Goal: Task Accomplishment & Management: Manage account settings

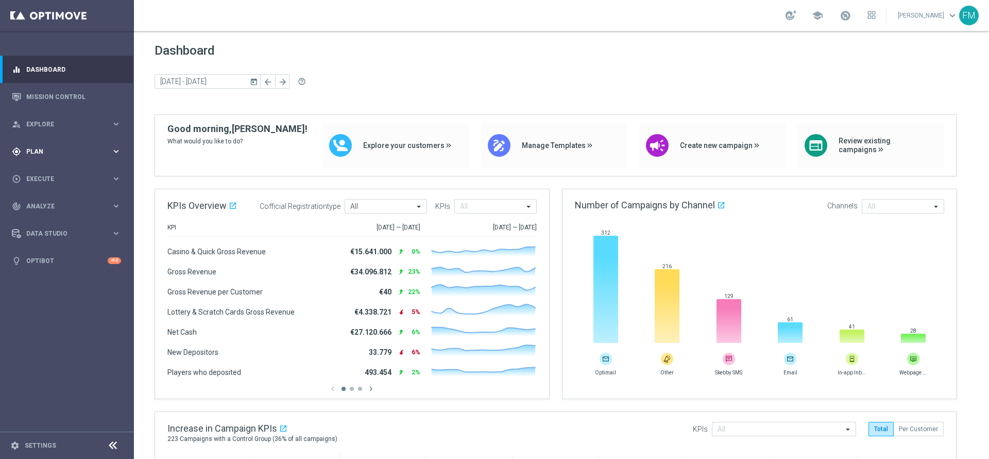
click at [41, 148] on span "Plan" at bounding box center [68, 151] width 85 height 6
click at [46, 172] on link "Target Groups" at bounding box center [67, 173] width 80 height 8
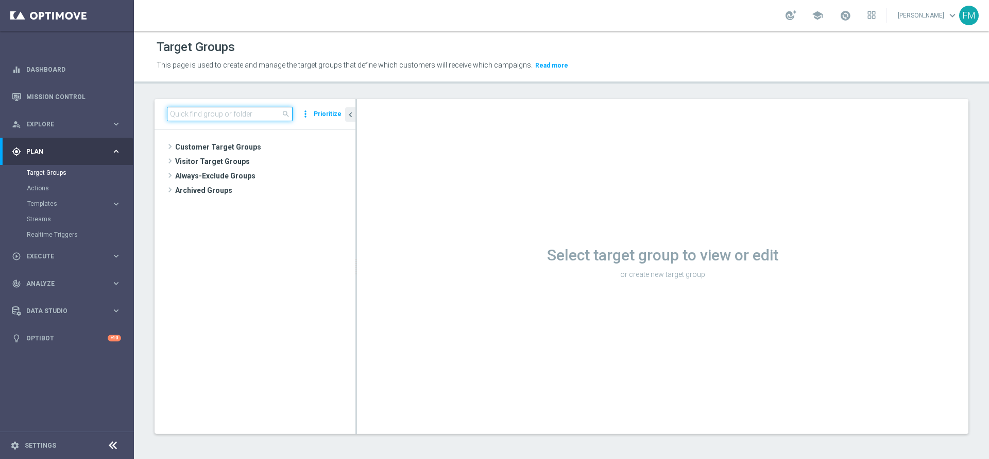
click at [273, 114] on input at bounding box center [230, 114] width 126 height 14
paste input "Multi Talent + Master Low ggr nb lm > 100 1st Casino lm NO saldo"
type input "Multi Talent + Master Low ggr nb lm > 100 1st Casino lm NO saldo"
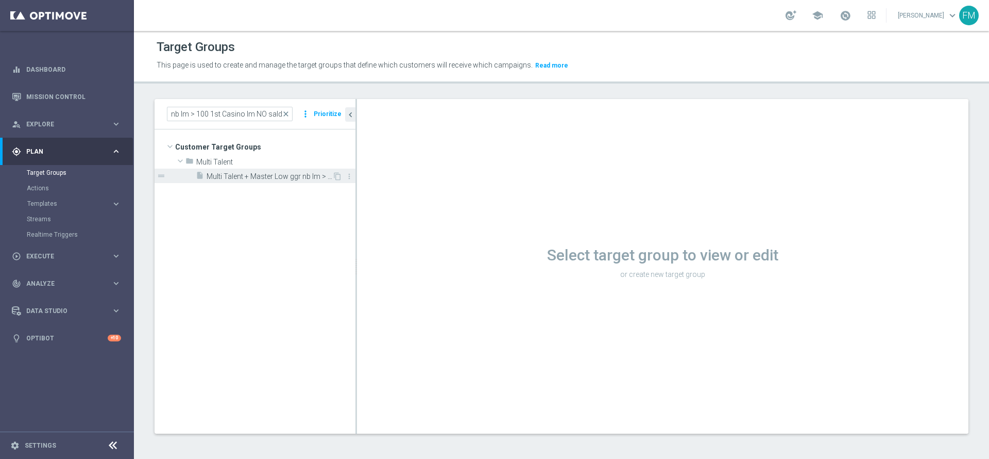
click at [279, 179] on span "Multi Talent + Master Low ggr nb lm > 100 1st Casino lm NO saldo" at bounding box center [270, 176] width 126 height 9
click at [295, 178] on span "Multi Talent + Master Low ggr nb lm > 100 1st Casino lm NO saldo" at bounding box center [270, 176] width 126 height 9
click at [278, 178] on span "Multi Talent + Master Low ggr nb lm > 100 1st Casino lm NO saldo" at bounding box center [270, 176] width 126 height 9
click at [257, 176] on span "Multi Talent + Master Low ggr nb lm > 100 1st Casino lm NO saldo" at bounding box center [270, 176] width 126 height 9
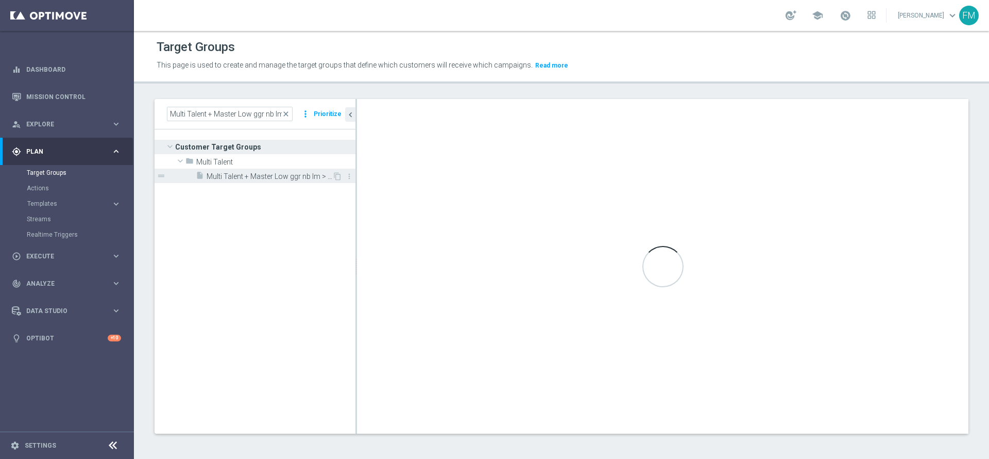
click at [257, 180] on span "Multi Talent + Master Low ggr nb lm > 100 1st Casino lm NO saldo" at bounding box center [270, 176] width 126 height 9
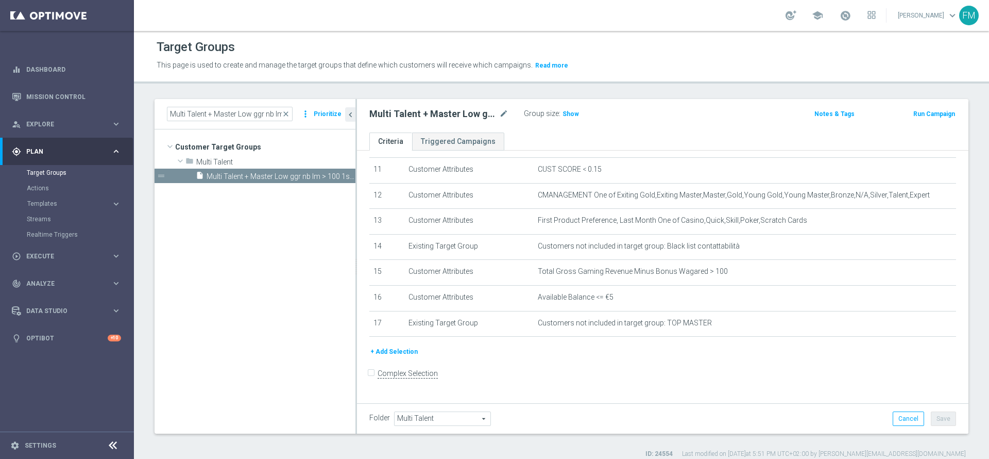
scroll to position [208, 0]
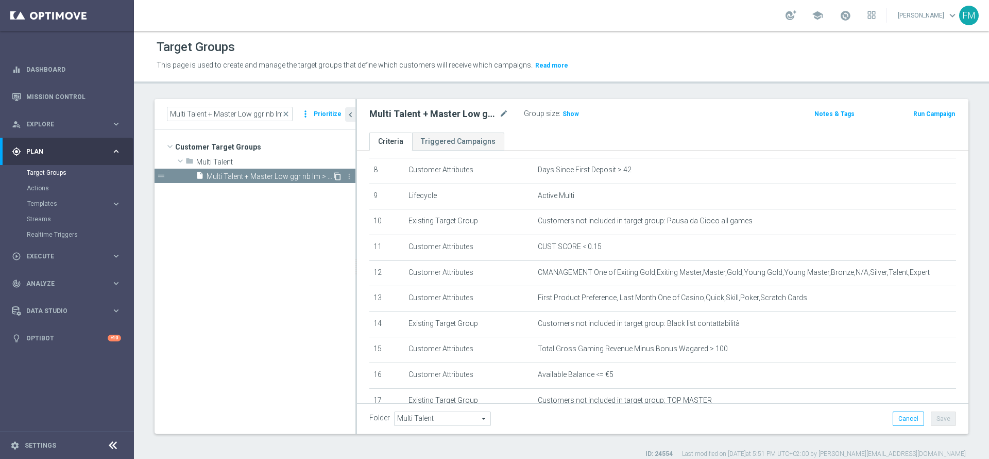
click at [335, 176] on icon "content_copy" at bounding box center [337, 176] width 8 height 8
click at [296, 174] on span "Copy of Multi Talent + Master Low ggr nb lm > 100 1st Casino lm NO saldo" at bounding box center [270, 176] width 126 height 9
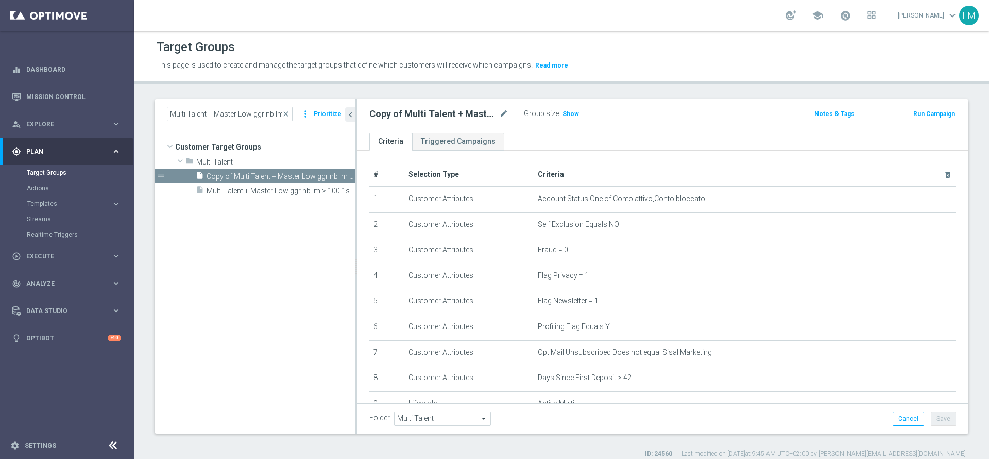
scroll to position [285, 0]
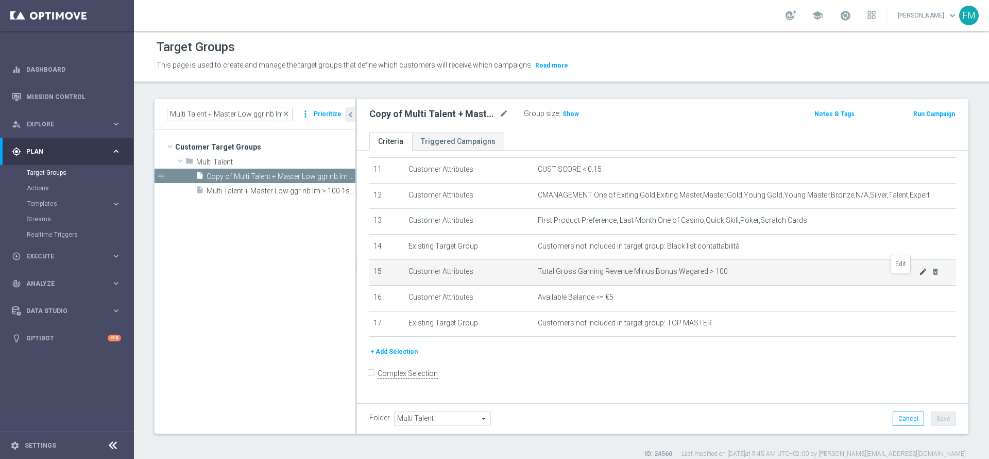
click at [919, 276] on icon "mode_edit" at bounding box center [923, 271] width 8 height 8
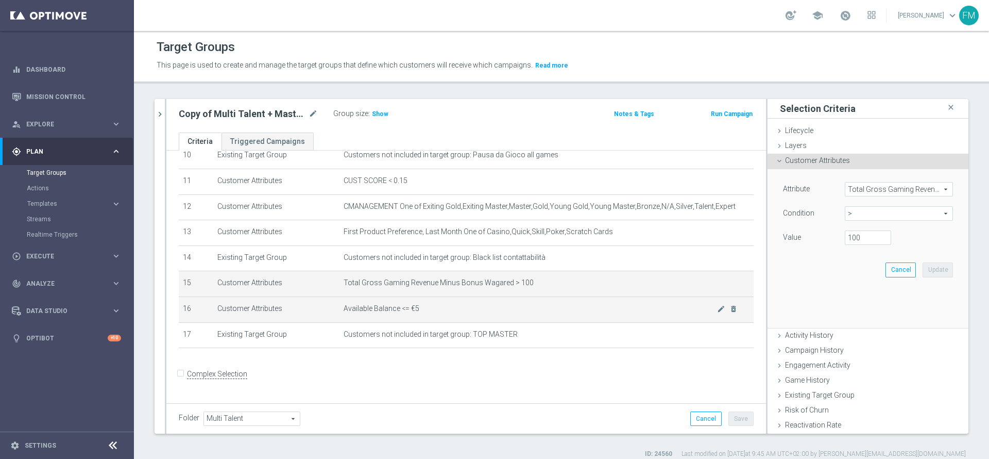
scroll to position [274, 0]
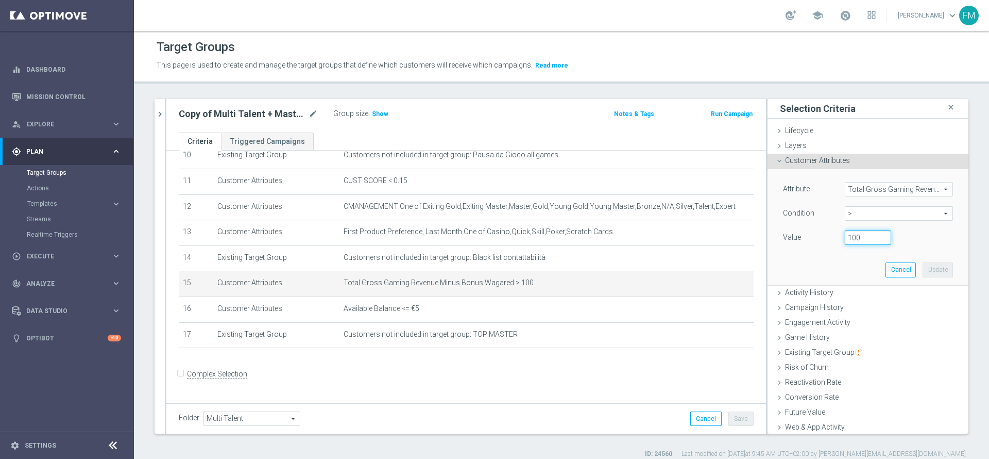
click at [845, 238] on input "100" at bounding box center [868, 237] width 46 height 14
type input "300"
click at [923, 266] on button "Update" at bounding box center [938, 269] width 30 height 14
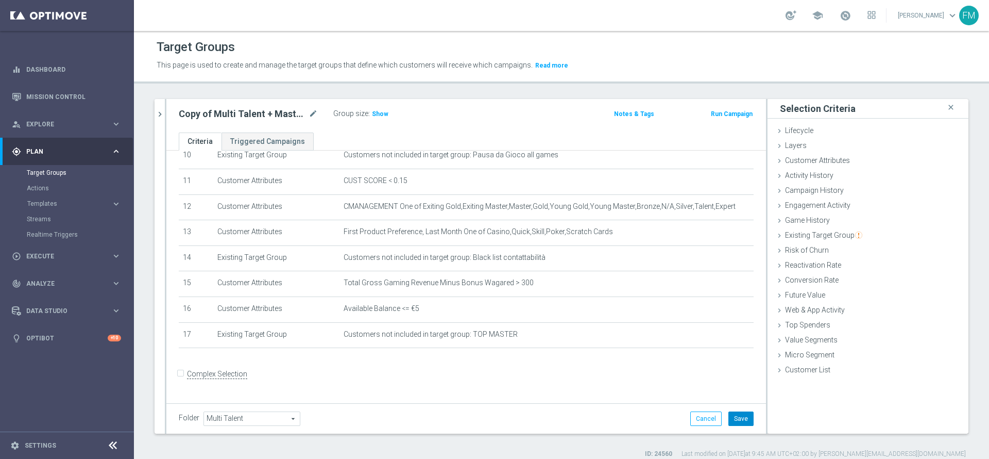
click at [729, 417] on button "Save" at bounding box center [741, 418] width 25 height 14
drag, startPoint x: 375, startPoint y: 105, endPoint x: 388, endPoint y: 121, distance: 21.2
click at [376, 108] on div "Copy of Multi Talent + Master Low ggr nb lm > 100 1st Casino lm NO saldo mode_e…" at bounding box center [466, 115] width 600 height 33
click at [382, 113] on span "Show" at bounding box center [380, 113] width 16 height 7
click at [486, 124] on div "Copy of Multi Talent + Master Low ggr nb lm > 100 1st Casino lm NO saldo mode_e…" at bounding box center [466, 115] width 600 height 33
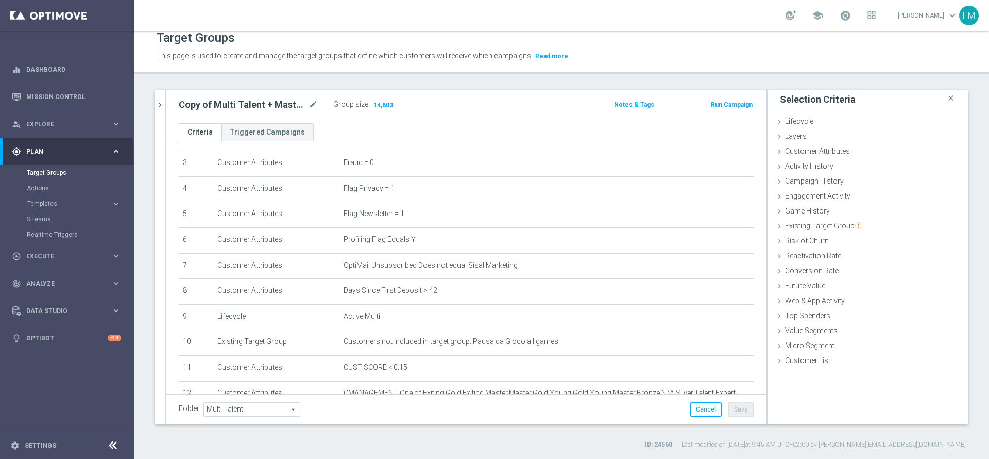
scroll to position [0, 0]
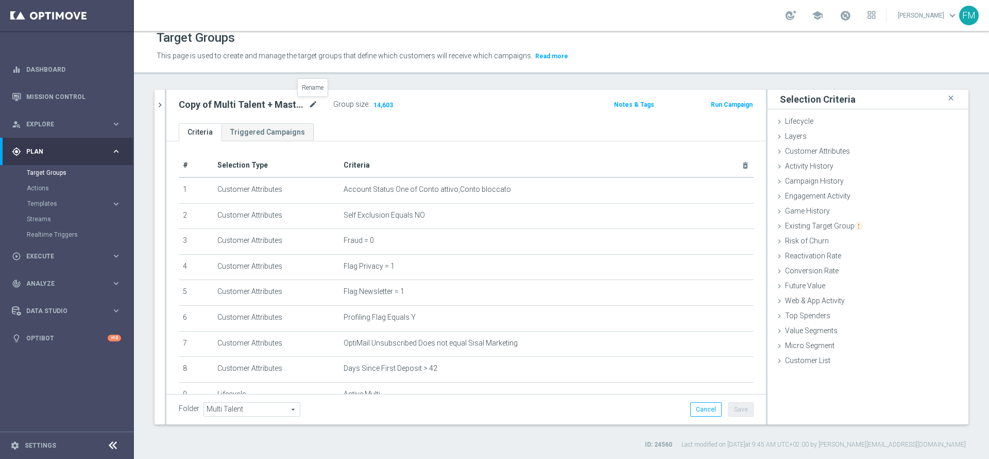
click at [311, 107] on icon "mode_edit" at bounding box center [313, 104] width 9 height 12
click at [231, 106] on input "Copy of Multi Talent + Master Low ggr nb lm > 100 1st Casino lm NO saldo" at bounding box center [248, 105] width 139 height 14
type input "Multi Talent + Master Low ggr nb lm > 300 1st Casino lm NO saldo"
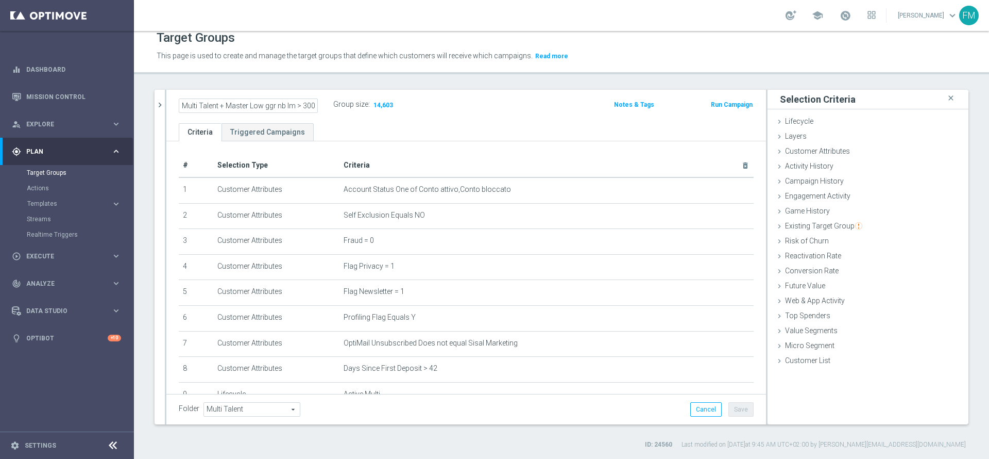
click at [457, 105] on div "Multi Talent + Master Low ggr nb lm > 300 1st Casino lm NO saldo Group size : 1…" at bounding box center [368, 104] width 394 height 15
click at [721, 400] on div "Folder Multi Talent Multi Talent arrow_drop_down search Cancel Save Saving..." at bounding box center [466, 409] width 600 height 30
click at [728, 416] on div "Folder Multi Talent Multi Talent arrow_drop_down search Cancel Save Saving..." at bounding box center [466, 409] width 600 height 30
click at [729, 405] on button "Save" at bounding box center [741, 409] width 25 height 14
click at [313, 106] on icon "mode_edit" at bounding box center [313, 104] width 9 height 12
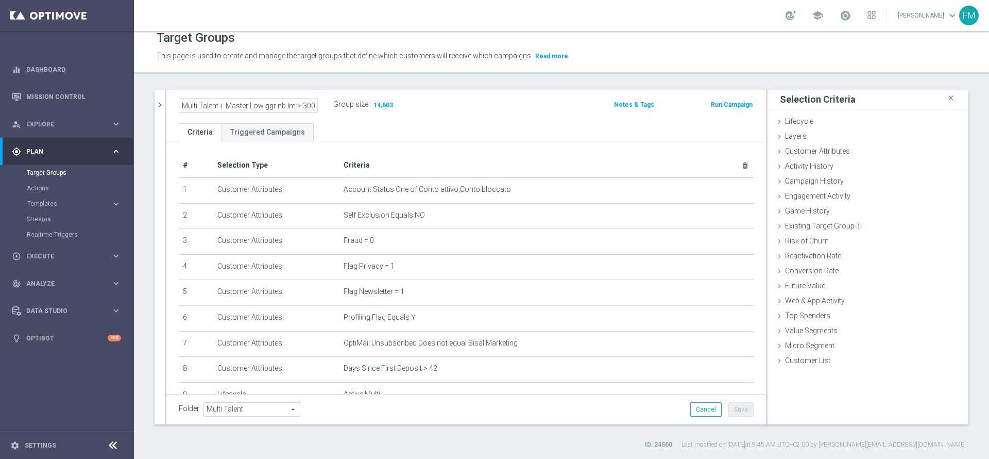
scroll to position [0, 76]
click at [160, 102] on icon "chevron_right" at bounding box center [160, 105] width 10 height 10
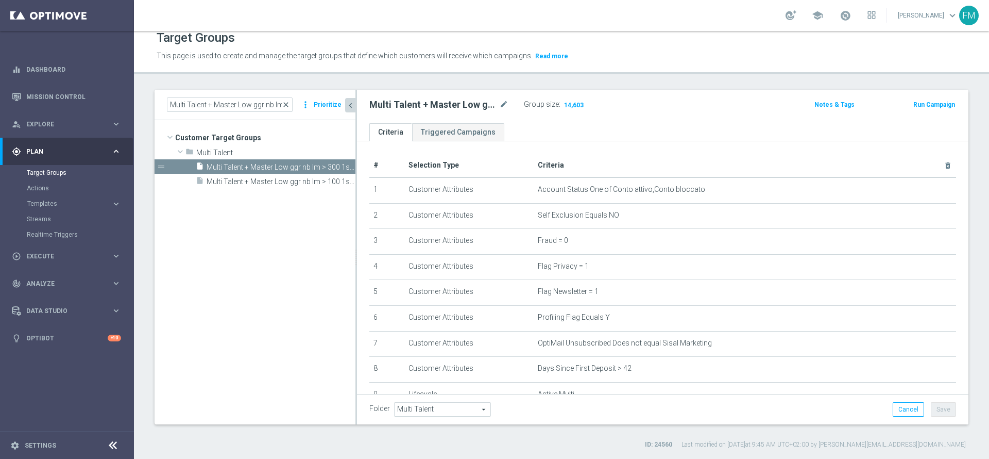
click at [289, 106] on span "close" at bounding box center [286, 104] width 8 height 8
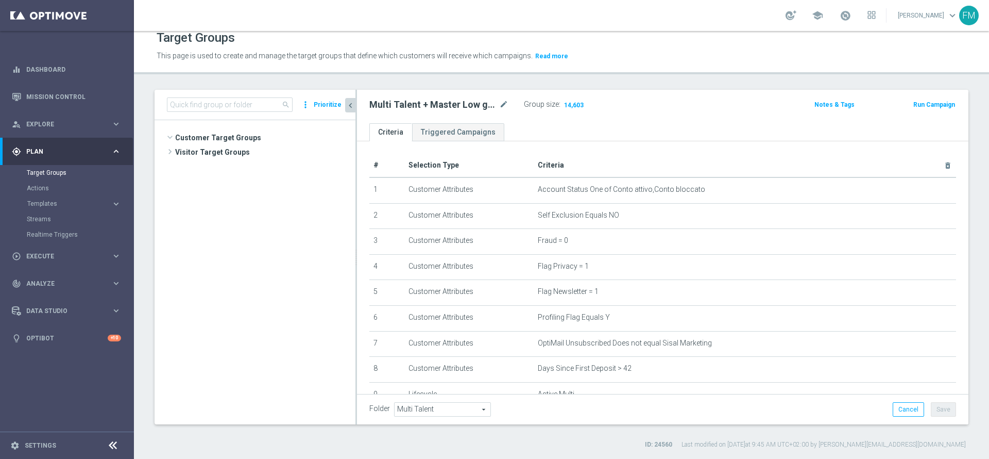
scroll to position [143, 0]
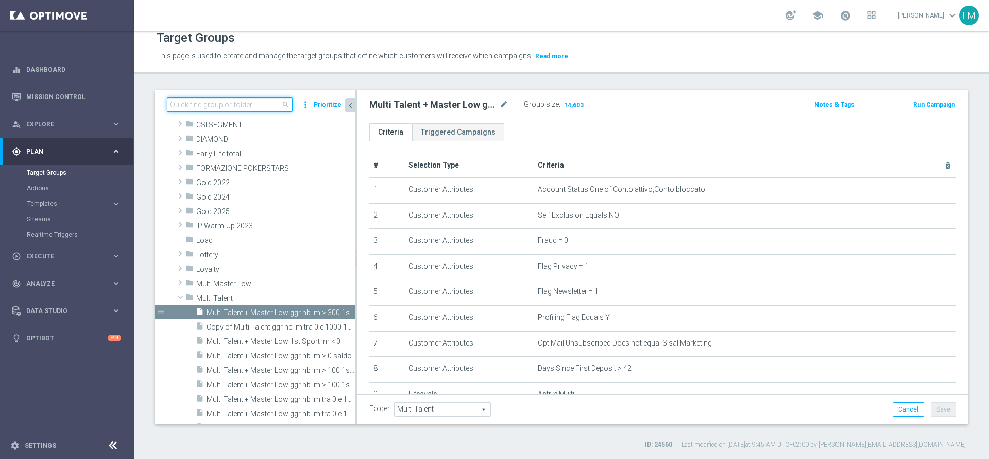
click at [239, 101] on input at bounding box center [230, 104] width 126 height 14
paste input "Multi Talent + Master Low ggr nb lm tra 0 e 100 1st Casino lm NO saldo"
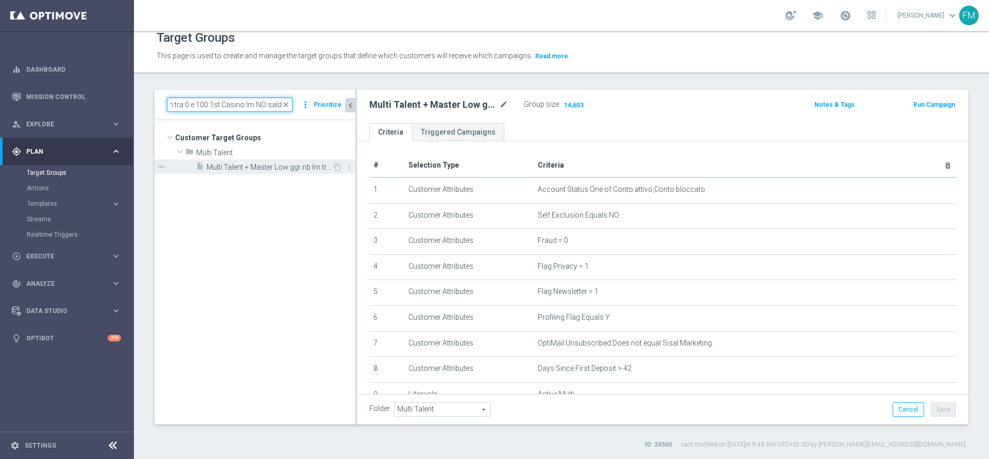
scroll to position [0, 0]
type input "Multi Talent + Master Low ggr nb lm tra 0 e 100 1st Casino lm NO saldo"
click at [296, 164] on span "Multi Talent + Master Low ggr nb lm tra 0 e 100 1st Casino lm NO saldo" at bounding box center [270, 167] width 126 height 9
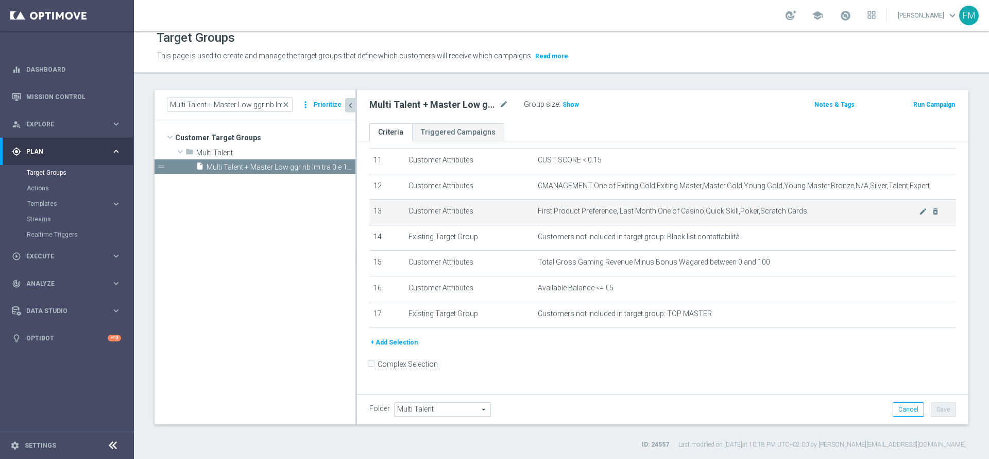
scroll to position [208, 0]
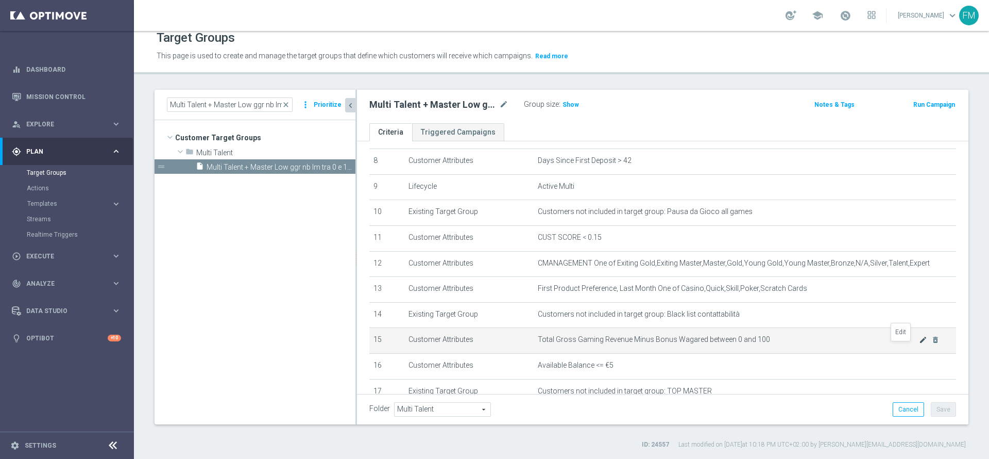
click at [919, 344] on icon "mode_edit" at bounding box center [923, 339] width 8 height 8
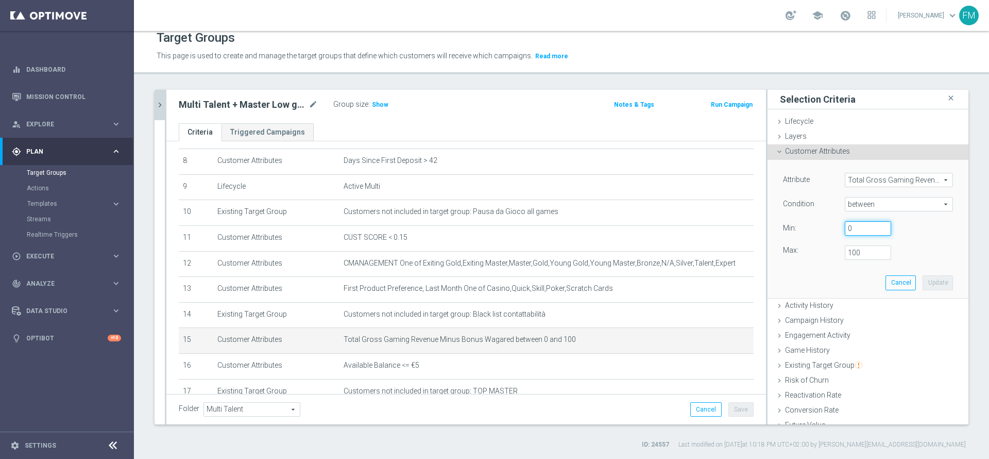
click at [845, 233] on input "0" at bounding box center [868, 228] width 46 height 14
type input "100"
click at [845, 253] on input "100" at bounding box center [868, 252] width 46 height 14
type input "300"
click at [924, 274] on div "Attribute Total Gross Gaming Revenue Minus Bonus Wagared Total Gross Gaming Rev…" at bounding box center [869, 229] width 186 height 138
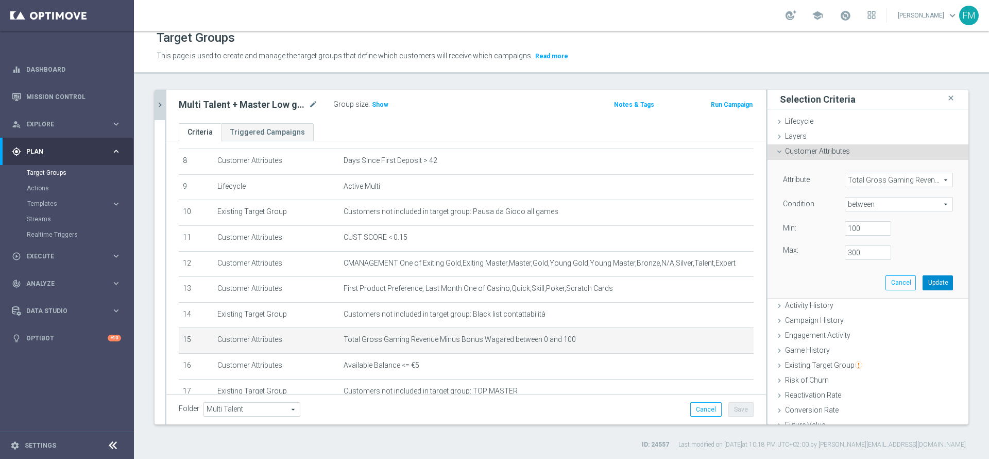
click at [923, 282] on button "Update" at bounding box center [938, 282] width 30 height 14
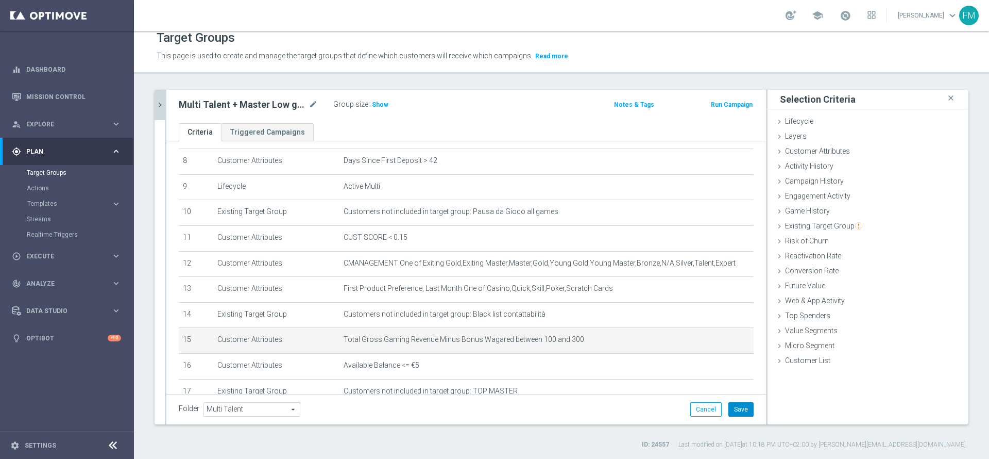
click at [732, 410] on button "Save" at bounding box center [741, 409] width 25 height 14
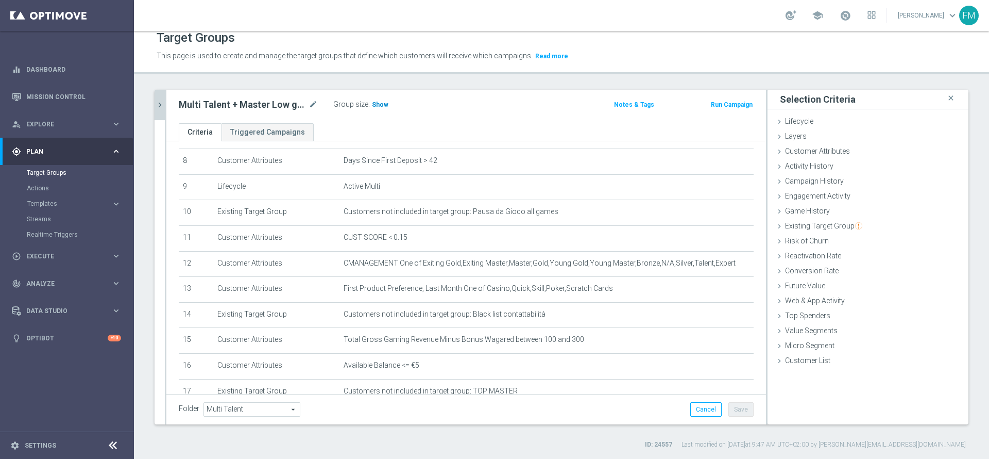
click at [377, 102] on span "Show" at bounding box center [380, 104] width 16 height 7
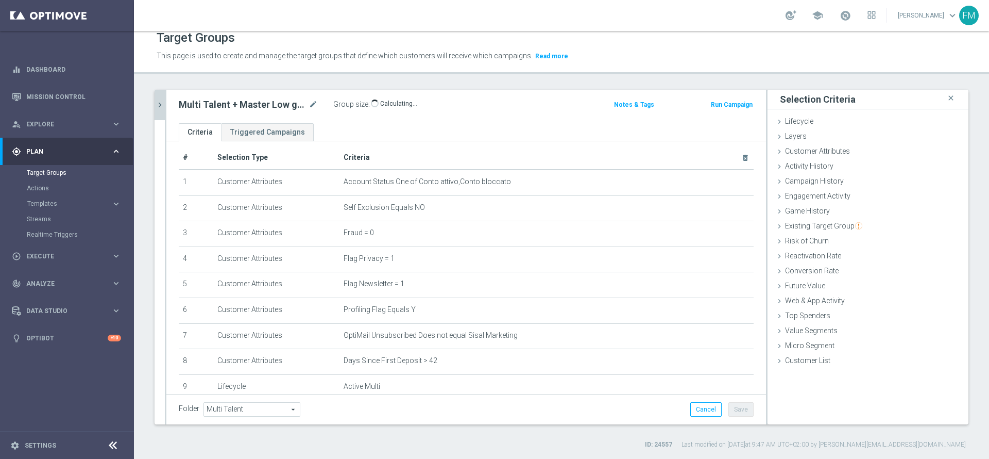
scroll to position [0, 0]
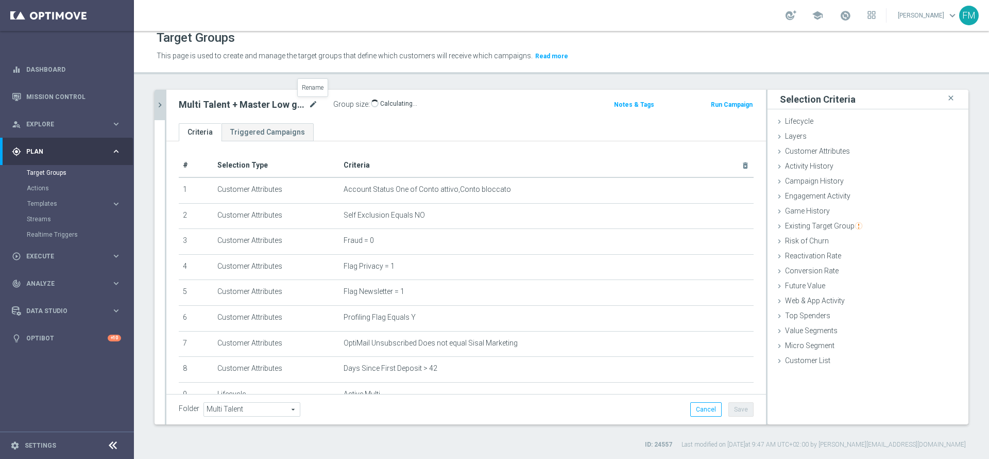
click at [313, 105] on icon "mode_edit" at bounding box center [313, 104] width 9 height 12
click at [214, 107] on input "Multi Talent + Master Low ggr nb lm tra 0 e 100 1st Casino lm NO saldo" at bounding box center [248, 105] width 139 height 14
click at [238, 104] on input "Multi Talent + Master Low ggr nb lm tra 100 e 100 1st Casino lm NO saldo" at bounding box center [248, 105] width 139 height 14
type input "Multi Talent + Master Low ggr nb lm tra 100 e 300 1st Casino lm NO saldo"
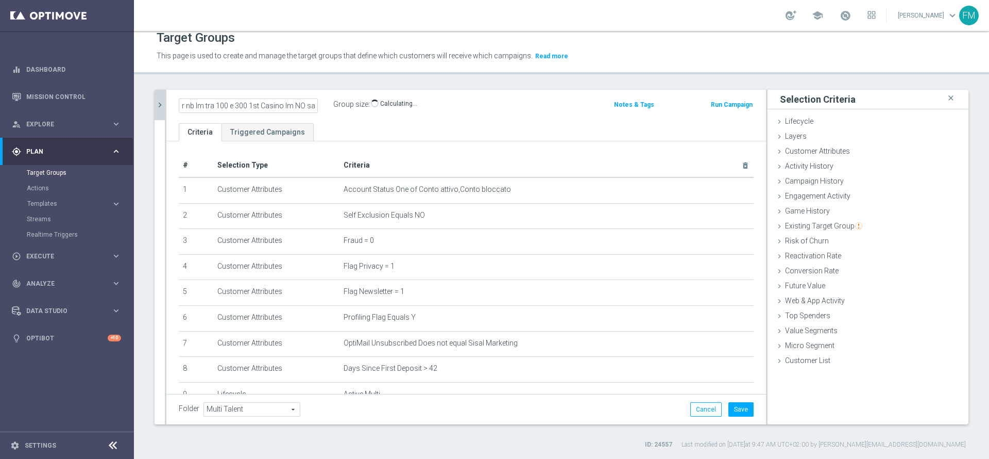
scroll to position [0, 0]
click at [530, 135] on ul "Criteria Triggered Campaigns" at bounding box center [466, 132] width 600 height 18
click at [735, 413] on button "Save" at bounding box center [741, 409] width 25 height 14
click at [315, 106] on icon "mode_edit" at bounding box center [313, 104] width 9 height 12
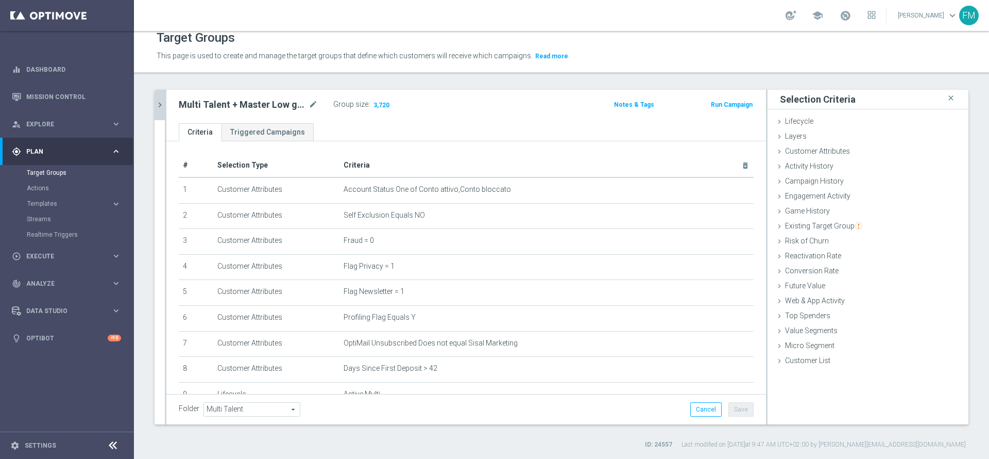
click at [163, 103] on icon "chevron_right" at bounding box center [160, 105] width 10 height 10
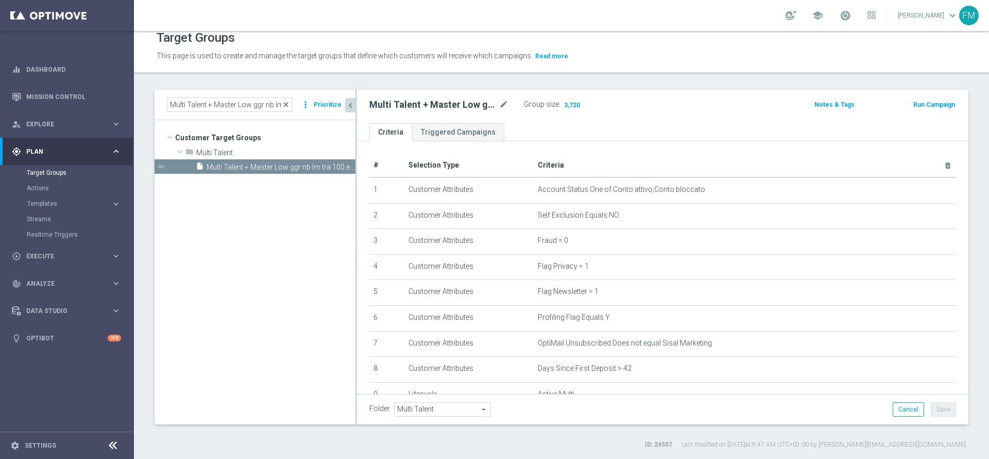
click at [290, 103] on span "close" at bounding box center [286, 104] width 8 height 8
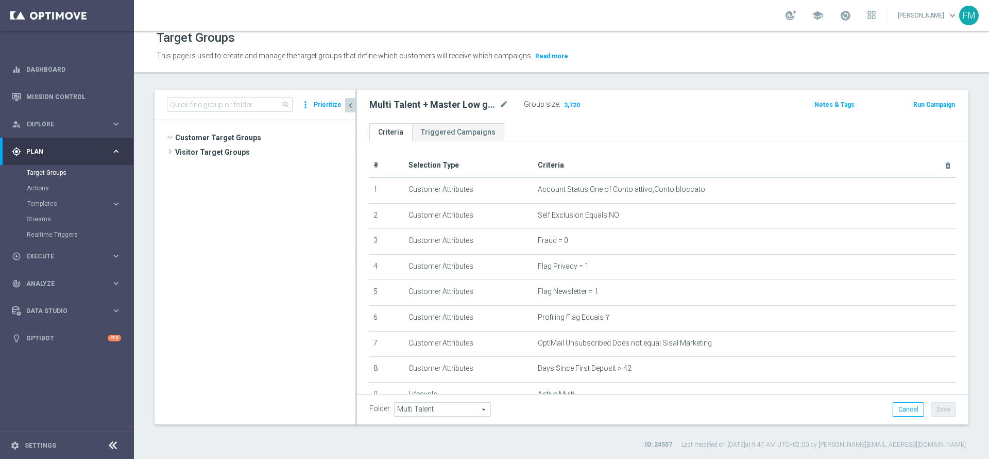
scroll to position [224, 0]
click at [240, 110] on input at bounding box center [230, 104] width 126 height 14
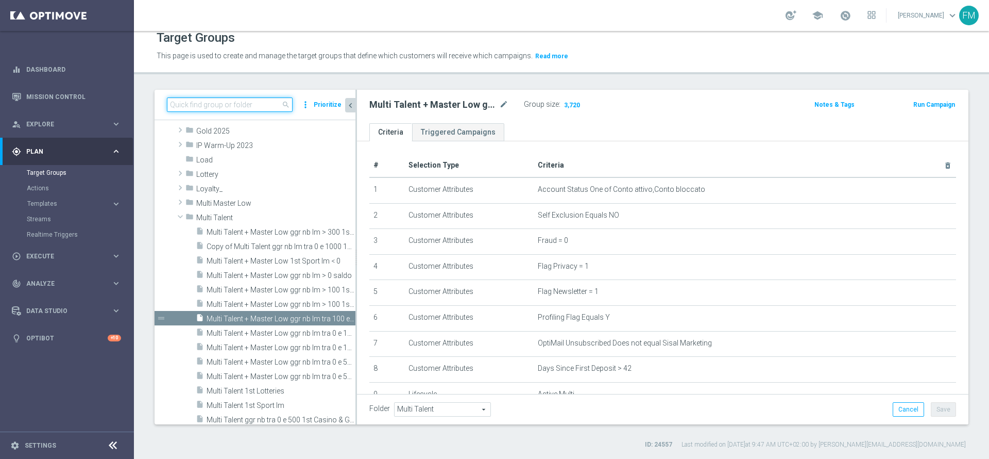
paste input "Multi Talent + Master Low ggr nb lm tra 0 e 100 1st Casino lm NO saldo"
type input "Multi Talent + Master Low ggr nb lm tra 0 e 100 1st Casino lm NO saldo"
click at [297, 301] on span "Multi Talent + Master Low ggr nb lm > 100 1st Sport lm NO saldo" at bounding box center [270, 304] width 126 height 9
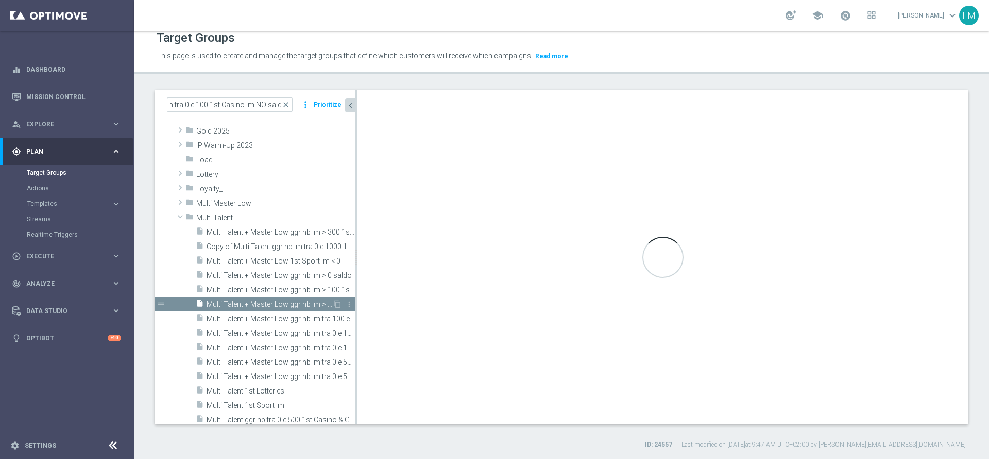
scroll to position [0, 0]
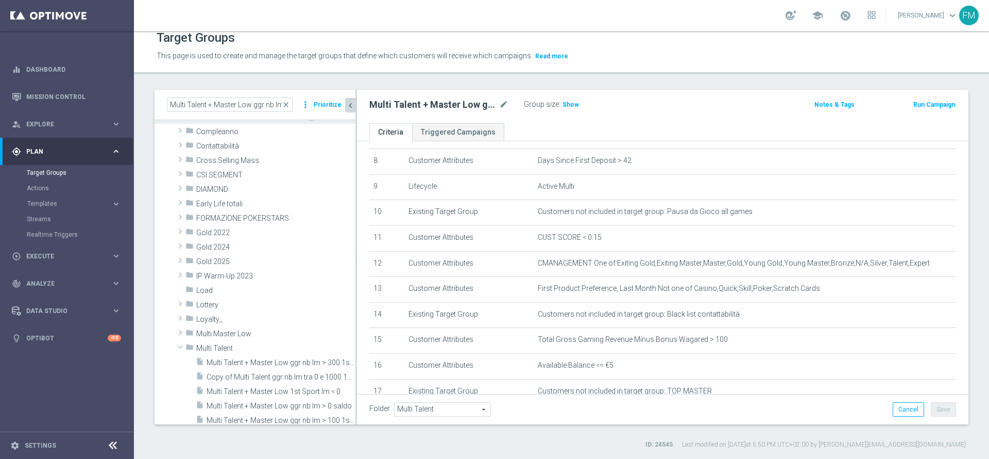
scroll to position [69, 0]
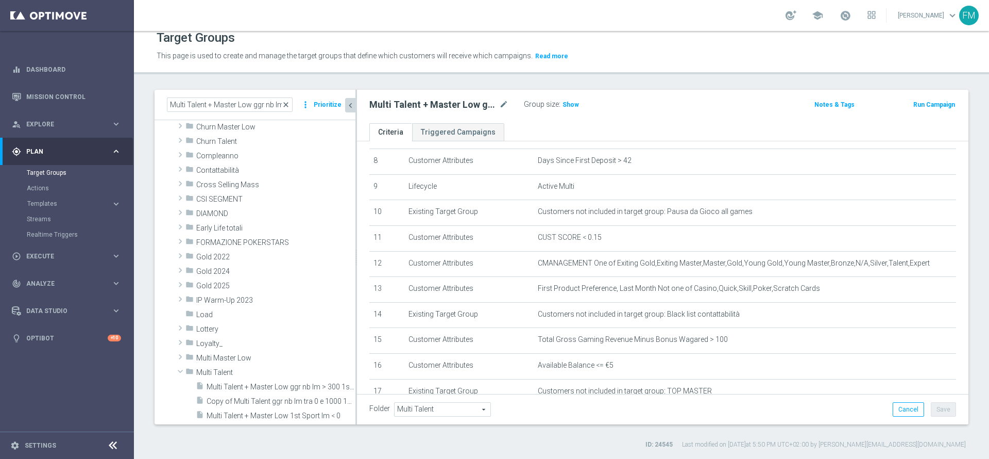
click at [288, 102] on span "close" at bounding box center [286, 104] width 8 height 8
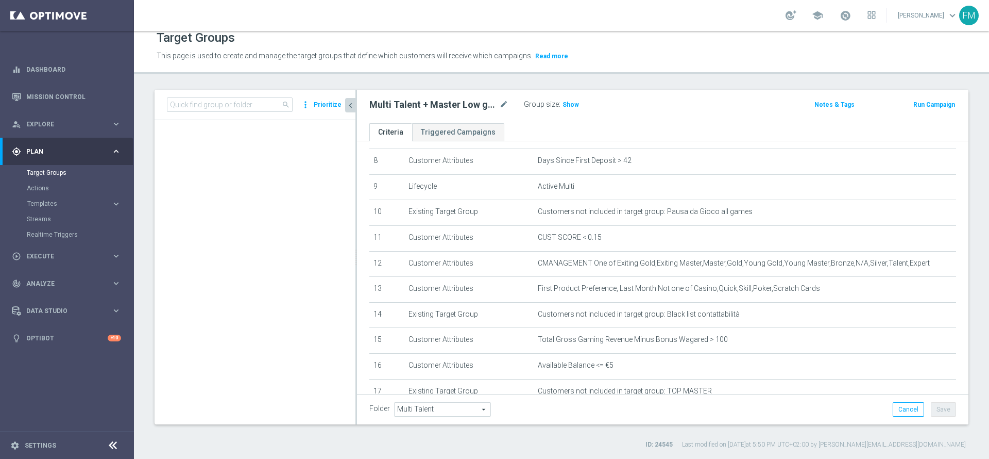
scroll to position [210, 0]
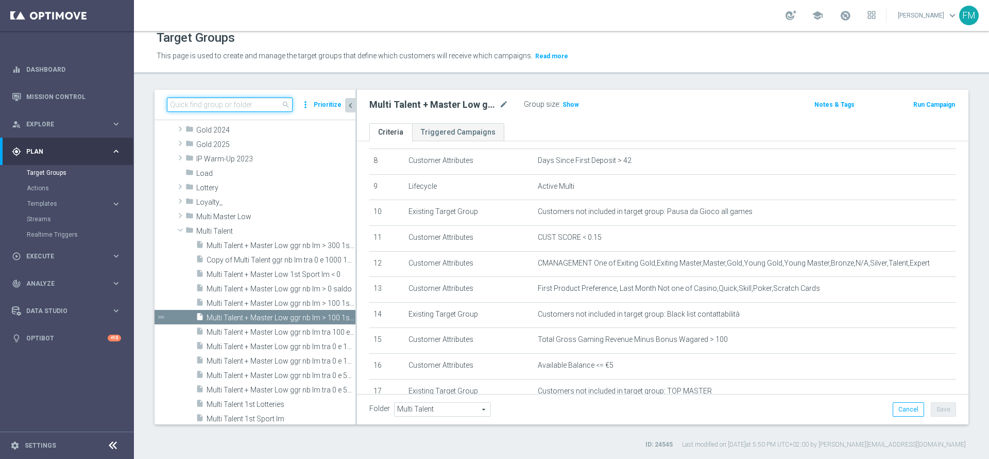
click at [251, 106] on input at bounding box center [230, 104] width 126 height 14
paste input "Multi Talent + Master Low ggr nb lm tra 0 e 100 1st Casino lm NO saldo"
type input "Multi Talent + Master Low ggr nb lm tra 0 e 100 1st Casino lm NO saldo"
click at [309, 305] on span "Multi Talent + Master Low ggr nb lm > 100 1st Casino lm NO saldo" at bounding box center [270, 303] width 126 height 9
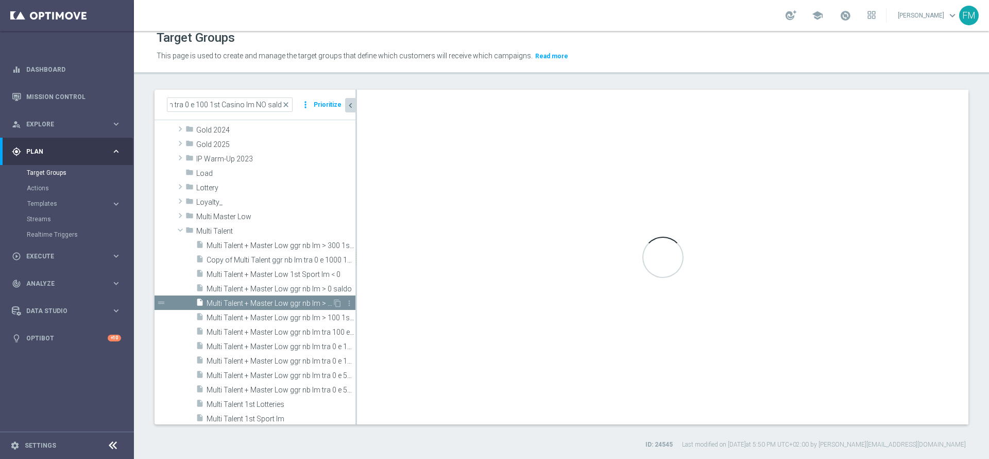
scroll to position [0, 0]
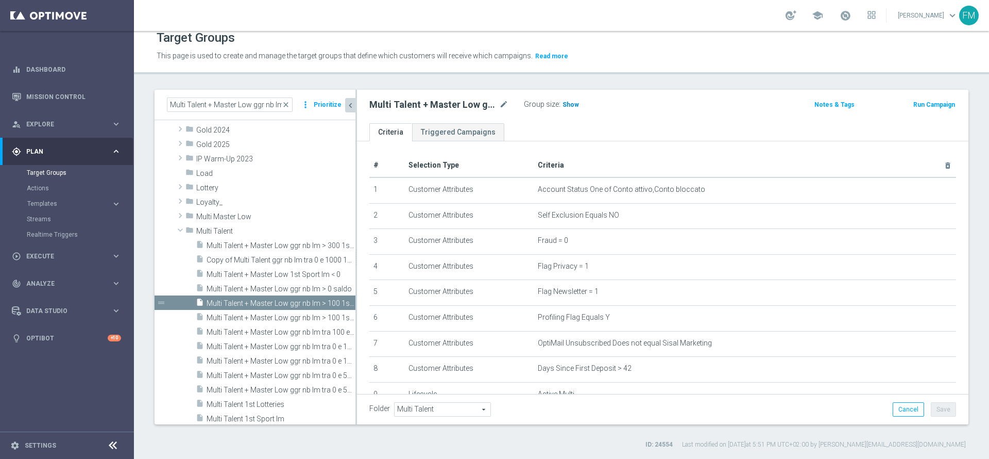
click at [567, 104] on span "Show" at bounding box center [571, 104] width 16 height 7
drag, startPoint x: 498, startPoint y: 105, endPoint x: 504, endPoint y: 104, distance: 5.8
click at [499, 105] on div "Multi Talent + Master Low ggr nb lm > 100 1st Casino lm NO saldo mode_edit" at bounding box center [438, 104] width 139 height 12
click at [505, 104] on icon "mode_edit" at bounding box center [503, 104] width 9 height 12
click at [51, 176] on link "Target Groups" at bounding box center [67, 173] width 80 height 8
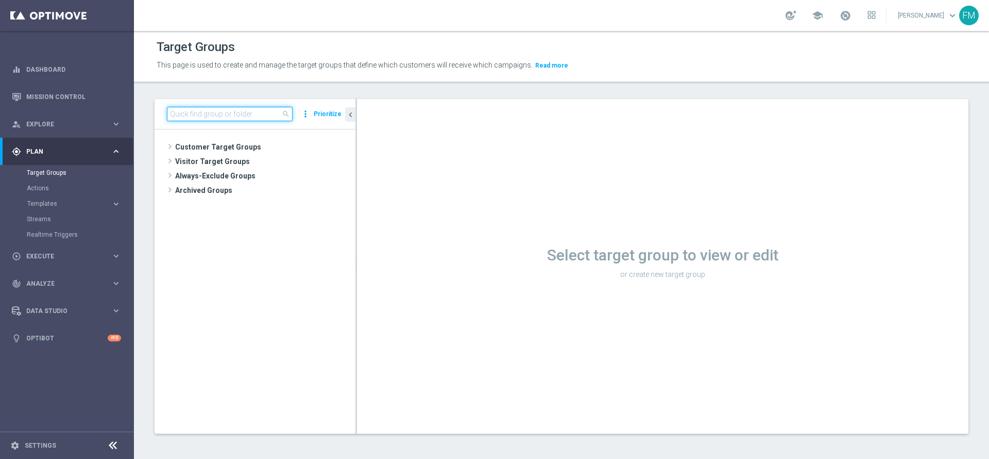
click at [219, 107] on input at bounding box center [230, 114] width 126 height 14
paste input "Multi Talent + Master Low ggr nb lm > 100 1st Sport lm NO saldo"
type input "Multi Talent + Master Low ggr nb lm > 100 1st Sport lm NO saldo"
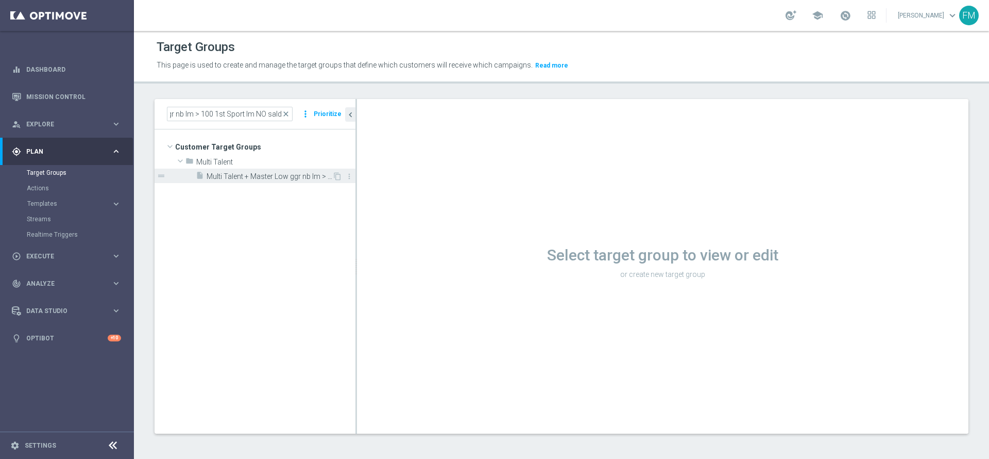
scroll to position [0, 0]
click at [280, 171] on div "insert_drive_file Multi Talent + Master Low ggr nb lm > 100 1st Sport lm NO sal…" at bounding box center [264, 176] width 137 height 14
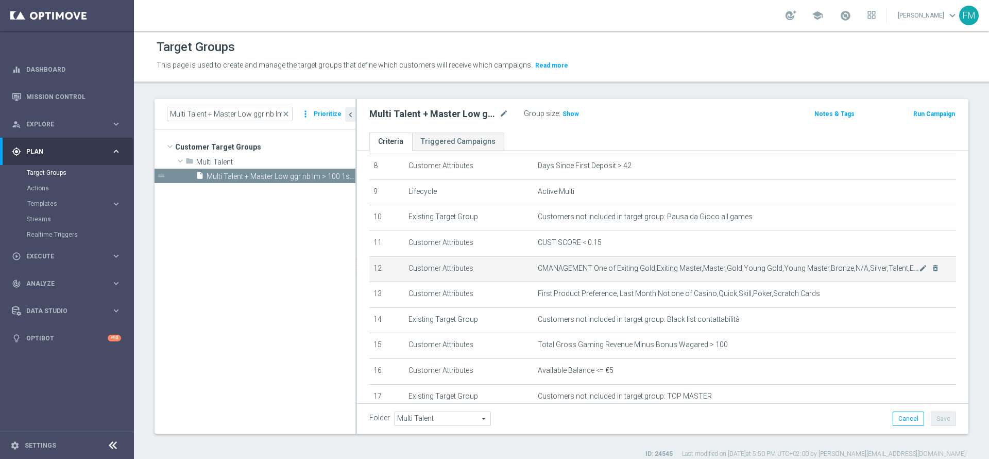
scroll to position [232, 0]
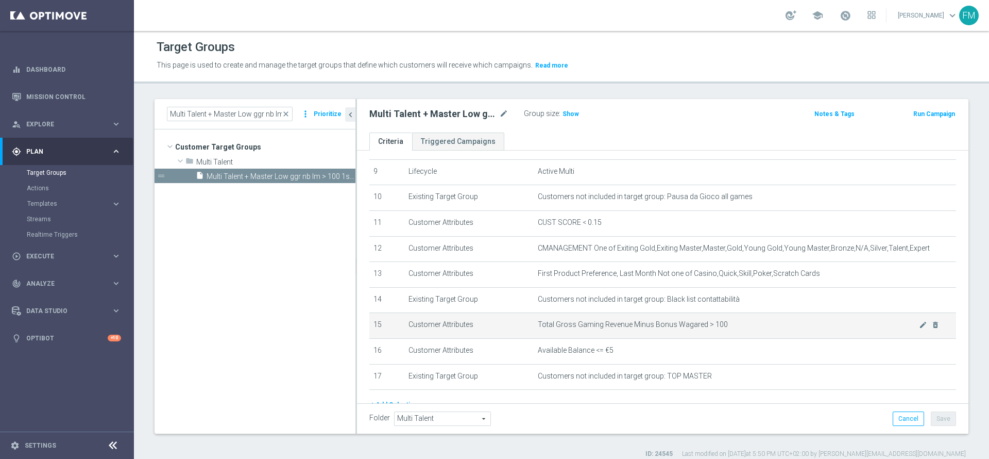
click at [896, 329] on span "Total Gross Gaming Revenue Minus Bonus Wagared > 100" at bounding box center [728, 324] width 381 height 9
click at [919, 329] on icon "mode_edit" at bounding box center [923, 325] width 8 height 8
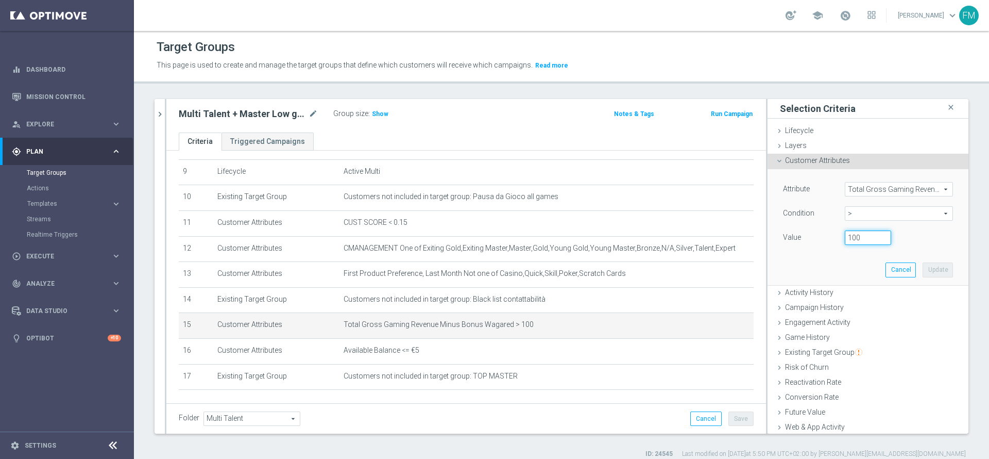
click at [845, 239] on input "100" at bounding box center [868, 237] width 46 height 14
type input "300"
click at [919, 279] on div "Attribute Total Gross Gaming Revenue Minus Bonus Wagared Total Gross Gaming Rev…" at bounding box center [869, 226] width 186 height 115
drag, startPoint x: 920, startPoint y: 273, endPoint x: 868, endPoint y: 285, distance: 53.5
click at [923, 273] on button "Update" at bounding box center [938, 269] width 30 height 14
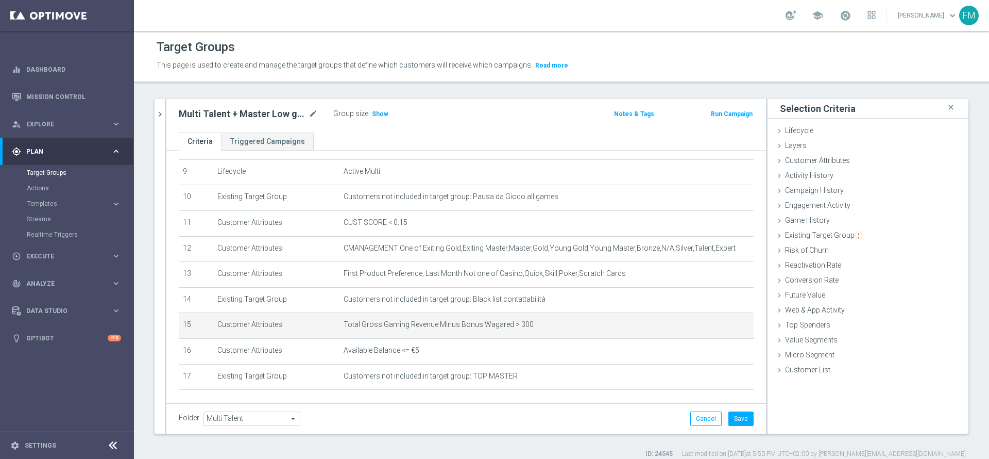
click at [748, 419] on div "Folder Multi Talent Multi Talent arrow_drop_down search Cancel Save Saving..." at bounding box center [466, 418] width 600 height 30
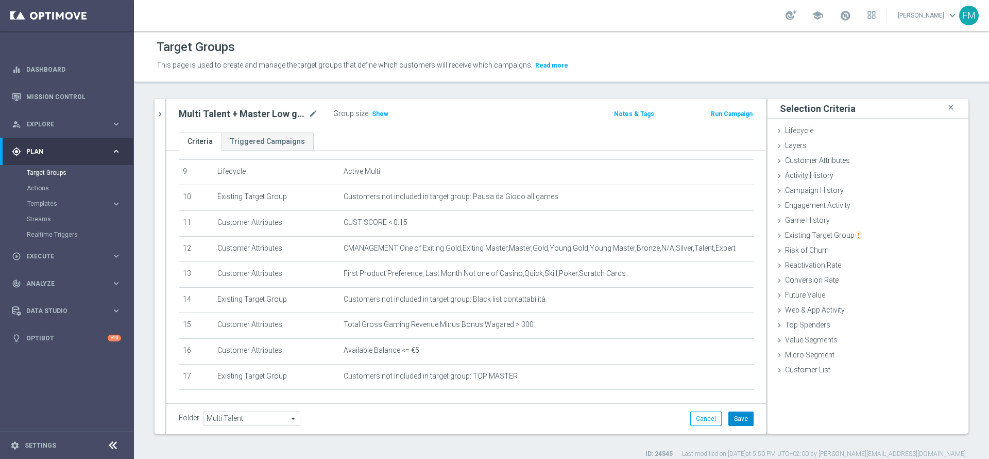
click at [729, 421] on button "Save" at bounding box center [741, 418] width 25 height 14
click at [382, 110] on span "Show" at bounding box center [380, 113] width 16 height 7
click at [317, 113] on icon "mode_edit" at bounding box center [313, 114] width 9 height 12
click at [233, 114] on input "Multi Talent + Master Low ggr nb lm > 100 1st Sport lm NO saldo" at bounding box center [248, 115] width 139 height 14
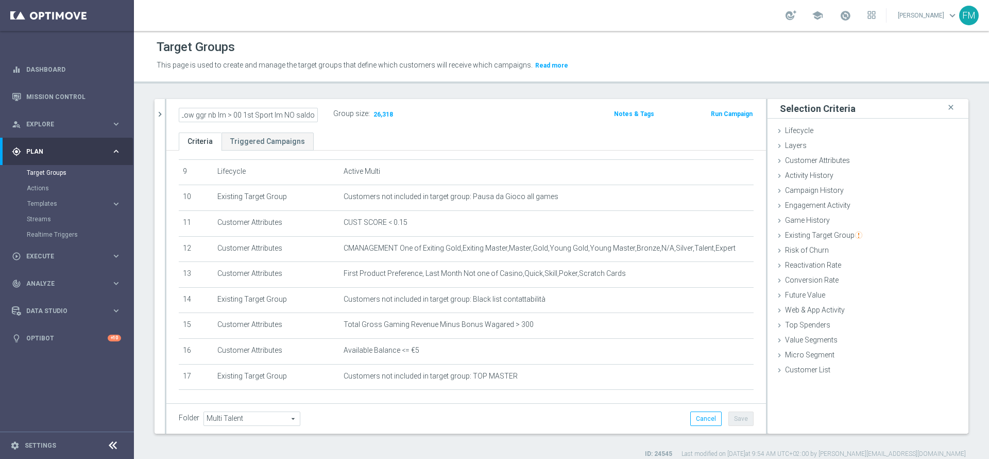
scroll to position [0, 67]
type input "Multi Talent + Master Low ggr nb lm > 300 1st Sport lm NO saldo"
click at [515, 117] on div "Multi Talent + Master Low ggr nb lm > 300 1st Sport lm NO saldo Group size : 26…" at bounding box center [368, 114] width 394 height 15
click at [727, 410] on div "Folder Multi Talent Multi Talent arrow_drop_down search Cancel Save Saving..." at bounding box center [466, 418] width 600 height 30
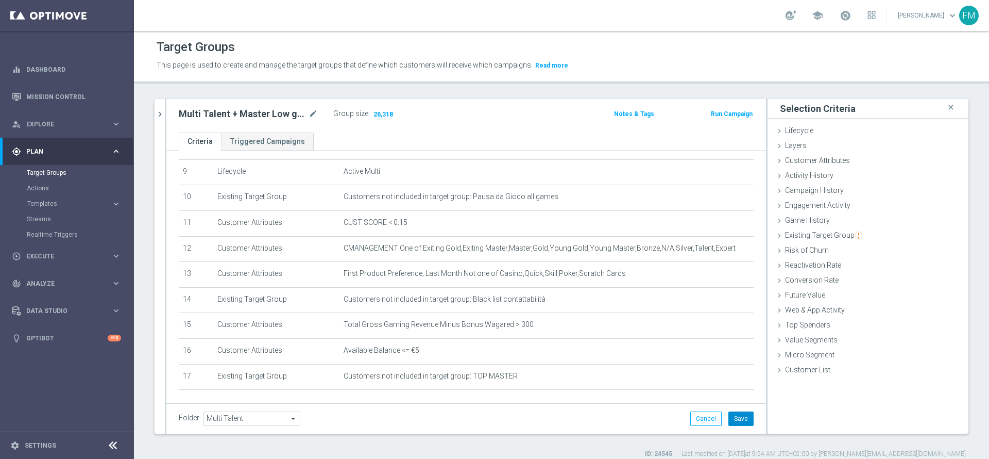
click at [729, 421] on button "Save" at bounding box center [741, 418] width 25 height 14
click at [307, 114] on div "Multi Talent + Master Low ggr nb lm > 300 1st Sport lm NO saldo mode_edit" at bounding box center [248, 114] width 139 height 12
click at [309, 114] on icon "mode_edit" at bounding box center [313, 114] width 9 height 12
click at [161, 110] on icon "chevron_right" at bounding box center [160, 114] width 10 height 10
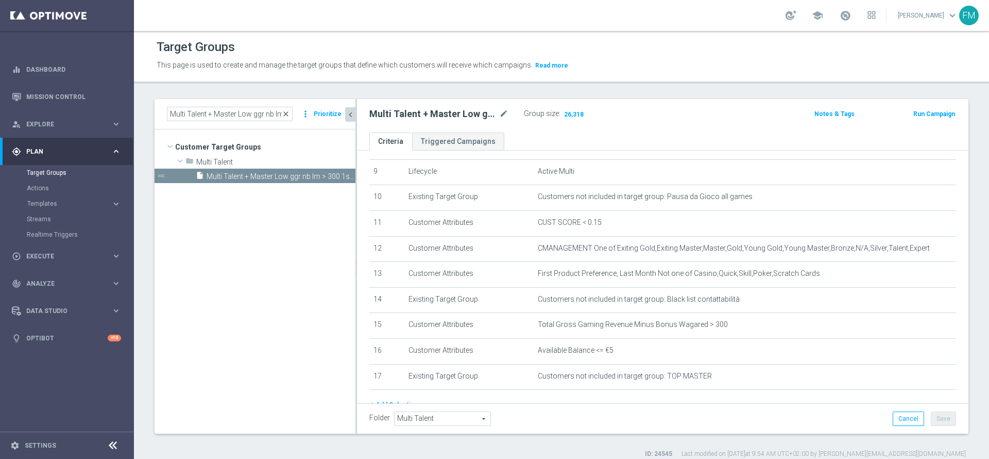
click at [289, 111] on span "close" at bounding box center [286, 114] width 8 height 8
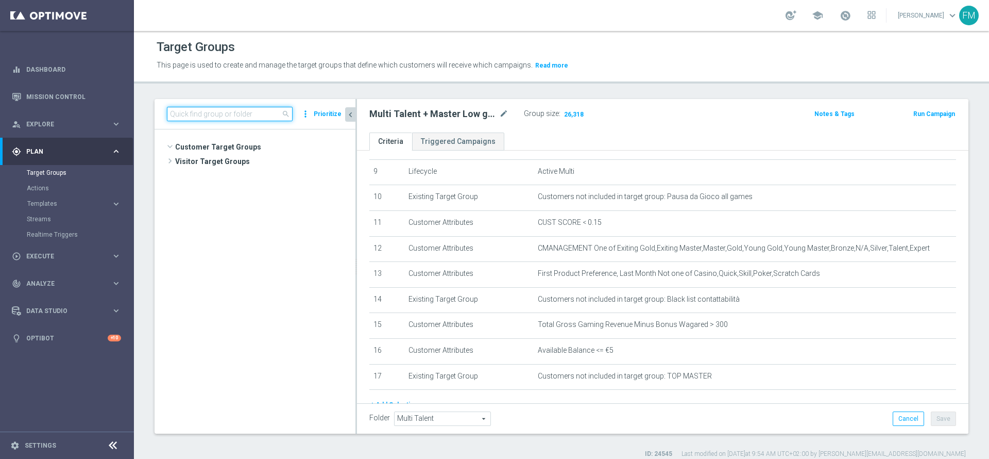
scroll to position [197, 0]
click at [274, 114] on input at bounding box center [230, 114] width 126 height 14
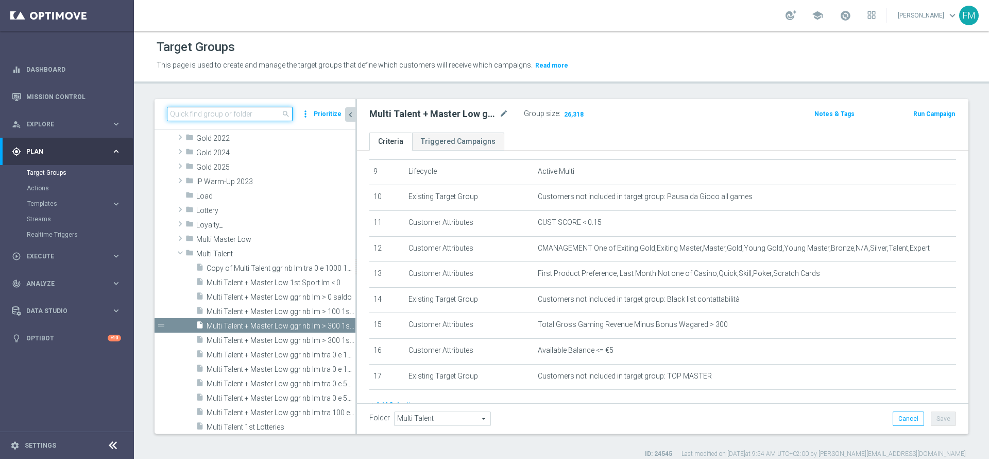
paste input "Multi Talent + Master Low ggr nb lm tra 0 e 100 1st Sport lm NO saldo"
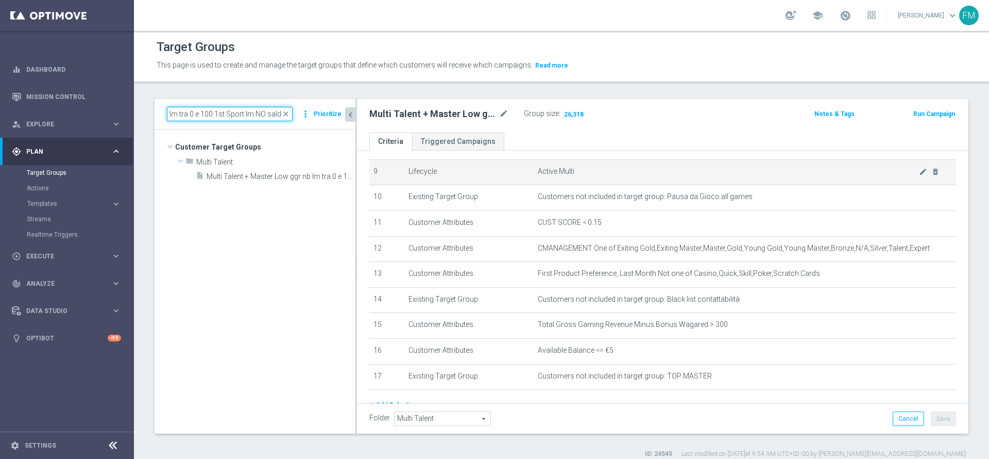
scroll to position [0, 0]
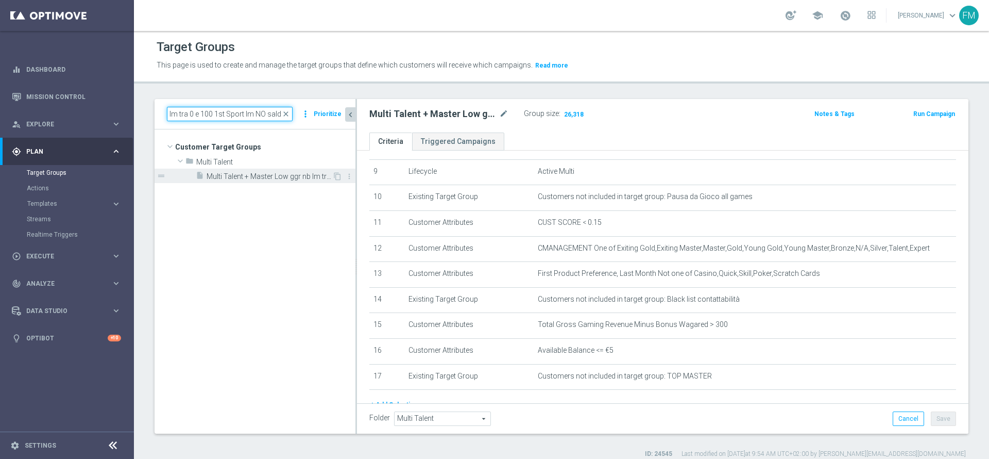
type input "Multi Talent + Master Low ggr nb lm tra 0 e 100 1st Sport lm NO saldo"
click at [261, 170] on div "insert_drive_file Multi Talent + Master Low ggr nb lm tra 0 e 100 1st Sport lm …" at bounding box center [264, 176] width 137 height 14
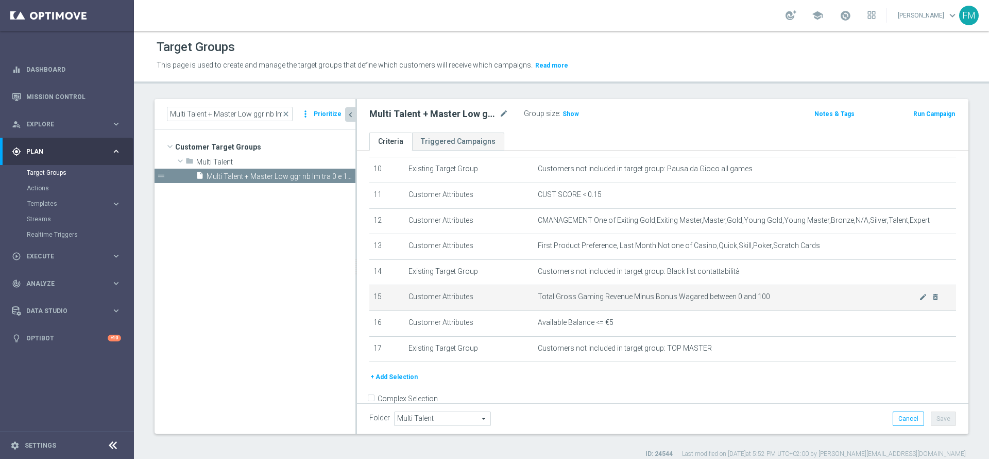
scroll to position [285, 0]
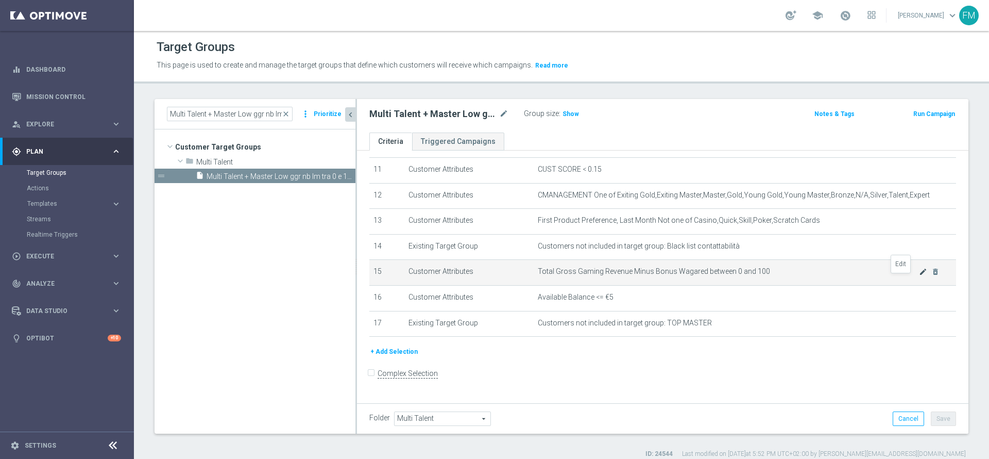
click at [919, 276] on icon "mode_edit" at bounding box center [923, 271] width 8 height 8
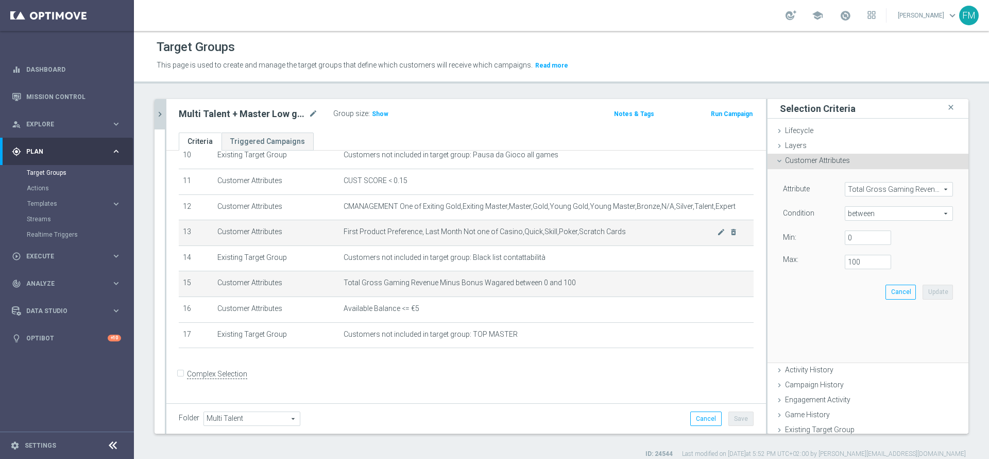
scroll to position [274, 0]
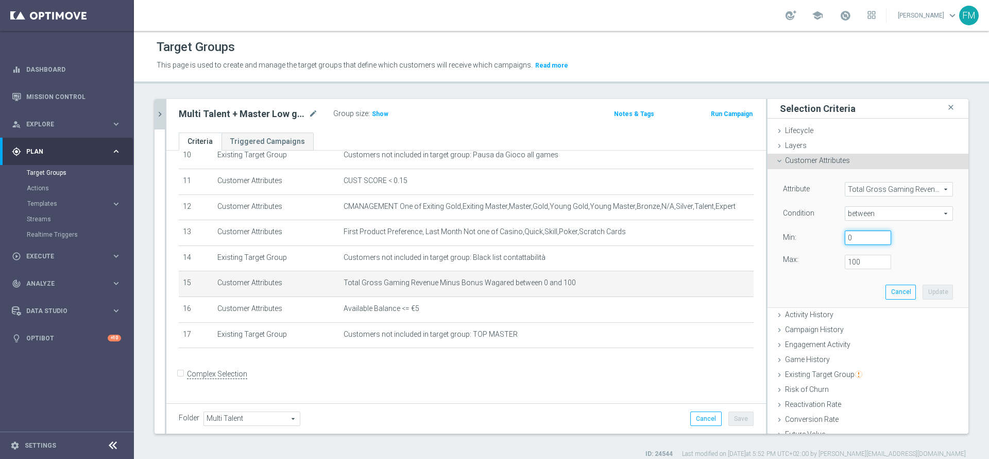
click at [845, 240] on input "0" at bounding box center [868, 237] width 46 height 14
type input "100"
click at [845, 262] on input "100" at bounding box center [868, 262] width 46 height 14
type input "300"
click at [923, 291] on button "Update" at bounding box center [938, 291] width 30 height 14
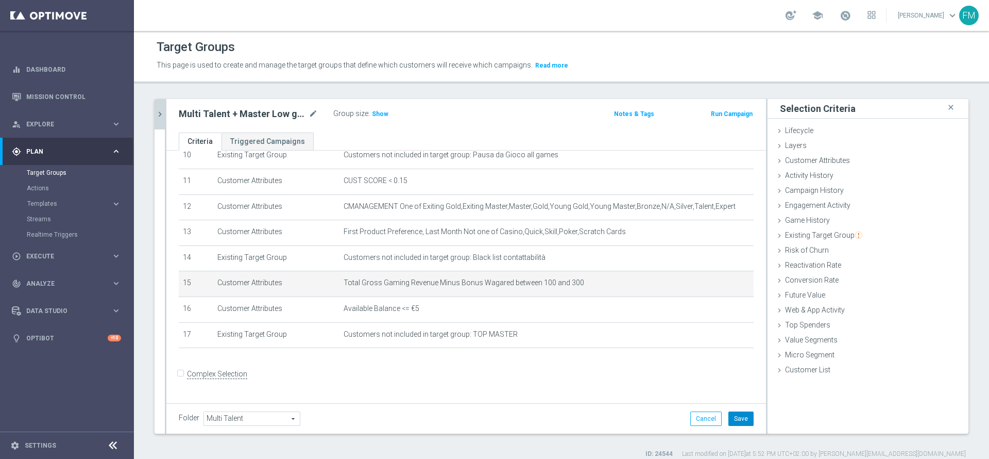
click at [730, 418] on button "Save" at bounding box center [741, 418] width 25 height 14
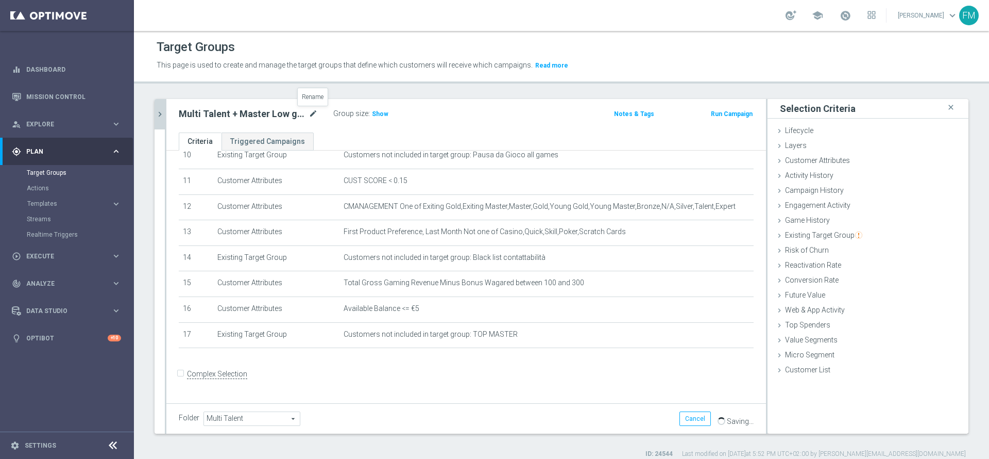
click at [313, 108] on icon "mode_edit" at bounding box center [313, 114] width 9 height 12
click at [218, 112] on input "Multi Talent + Master Low ggr nb lm tra 0 e 100 1st Sport lm NO saldo" at bounding box center [248, 115] width 139 height 14
click at [217, 117] on input "Multi Talent + Master Low ggr nb lm tra 0 e 100 1st Sport lm NO saldo" at bounding box center [248, 115] width 139 height 14
click at [220, 113] on input "Multi Talent + Master Low ggr nb lm tra 0 e 100 1st Sport lm NO saldo" at bounding box center [248, 115] width 139 height 14
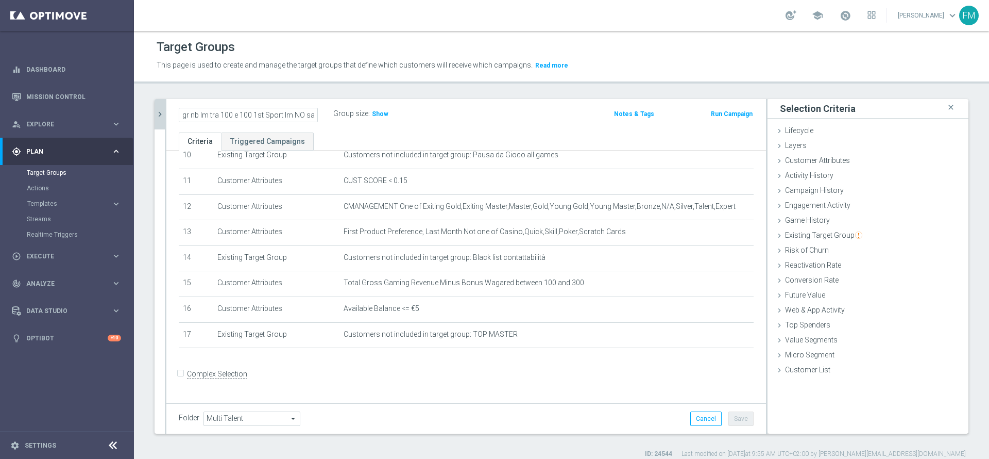
click at [243, 112] on input "Multi Talent + Master Low ggr nb lm tra 100 e 100 1st Sport lm NO saldo" at bounding box center [248, 115] width 139 height 14
type input "Multi Talent + Master Low ggr nb lm tra 100 e 300 1st Sport lm NO saldo"
click at [520, 117] on div "Multi Talent + Master Low ggr nb lm tra 100 e 300 1st Sport lm NO saldo Group s…" at bounding box center [368, 114] width 394 height 15
click at [731, 413] on button "Save" at bounding box center [741, 418] width 25 height 14
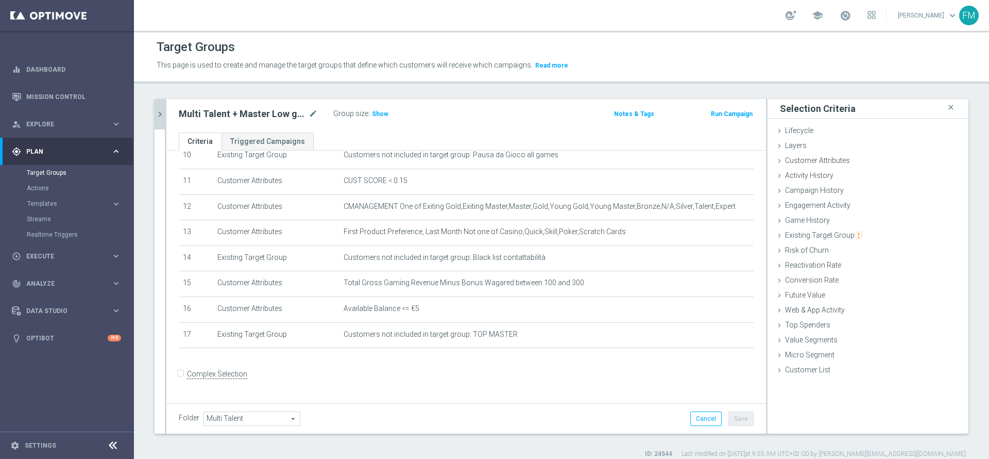
click at [308, 114] on div "Multi Talent + Master Low ggr nb lm tra 100 e 300 1st Sport lm NO saldo mode_ed…" at bounding box center [248, 114] width 139 height 12
click at [312, 114] on icon "mode_edit" at bounding box center [313, 114] width 9 height 12
click at [384, 114] on span "Show" at bounding box center [380, 113] width 16 height 7
click at [164, 110] on icon "chevron_right" at bounding box center [160, 114] width 10 height 10
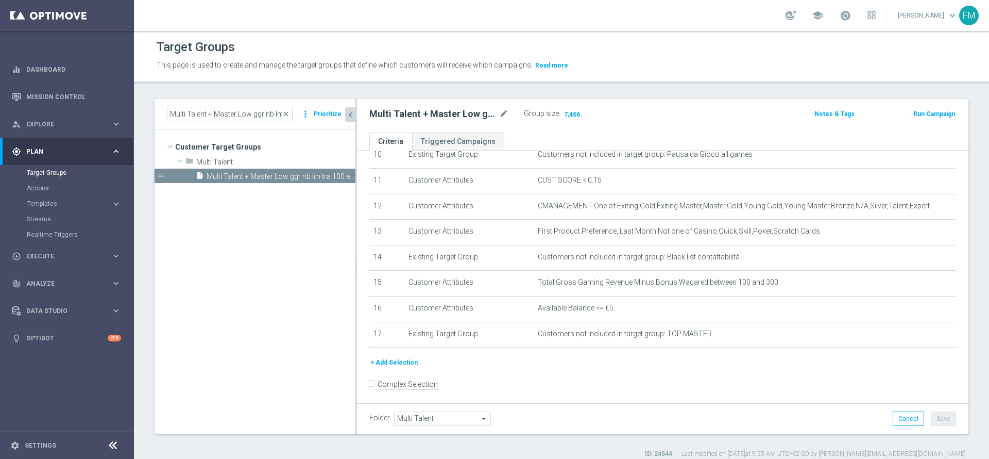
scroll to position [285, 0]
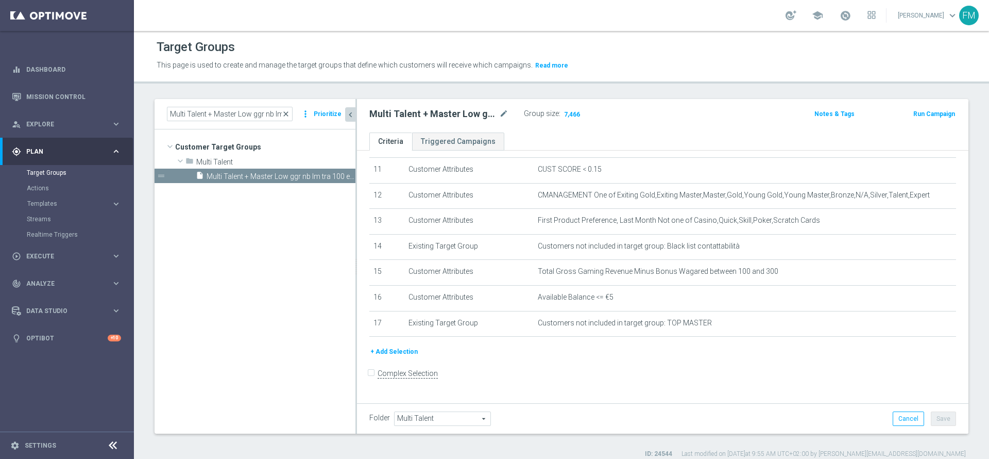
click at [290, 116] on span "close" at bounding box center [286, 114] width 8 height 8
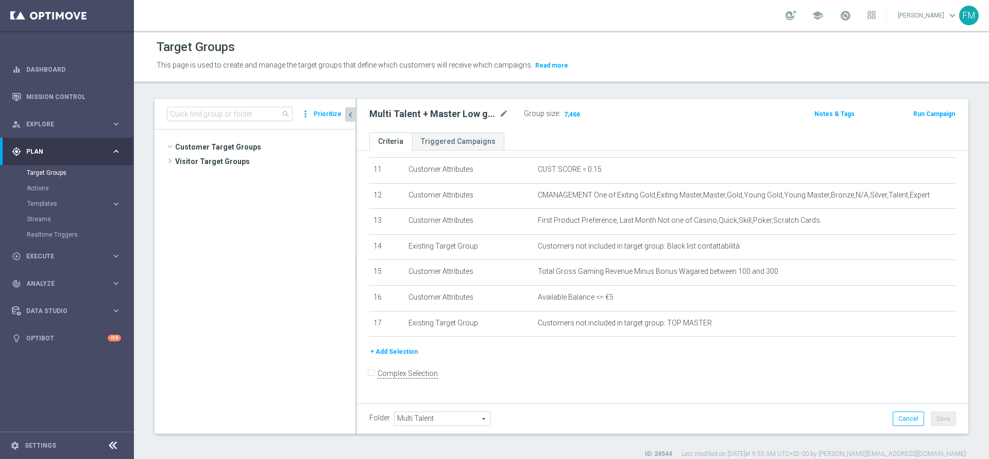
scroll to position [237, 0]
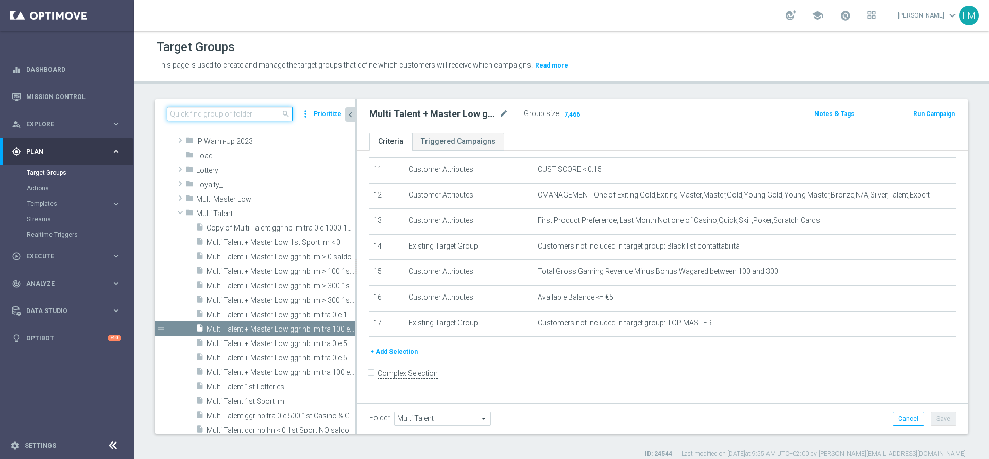
click at [234, 109] on input at bounding box center [230, 114] width 126 height 14
paste input "Multi Talent + Master Low ggr nb lm tra 0 e 100 1st Sport lm NO saldo"
type input "Multi Talent + Master Low ggr nb lm tra 0 e 100 1st Sport lm NO saldo"
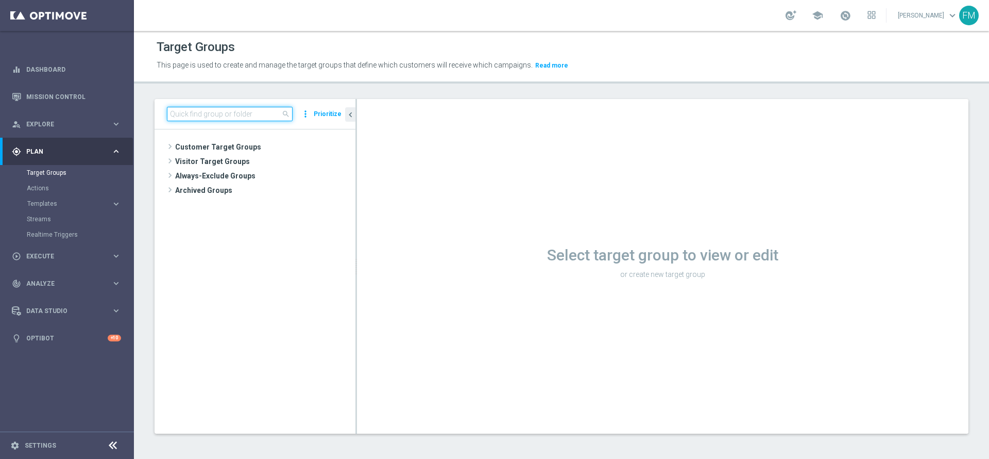
click at [253, 115] on input at bounding box center [230, 114] width 126 height 14
paste input "Multi Talent + Master Low ggr nb lm tra 0 e 100 1st Sport lm NO saldo"
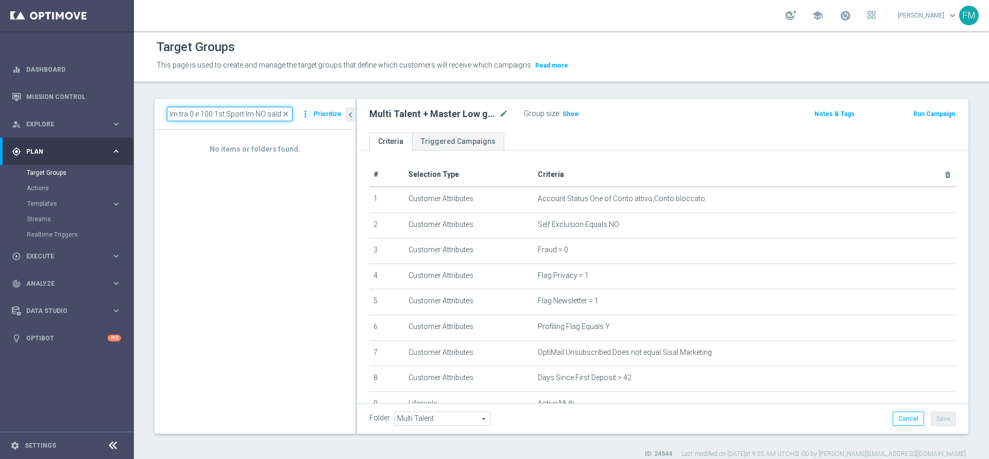
type input "Multi Talent + Master Low ggr nb lm tra 0 e 100 1st Sport lm NO saldo"
click at [289, 110] on span "close" at bounding box center [286, 114] width 8 height 8
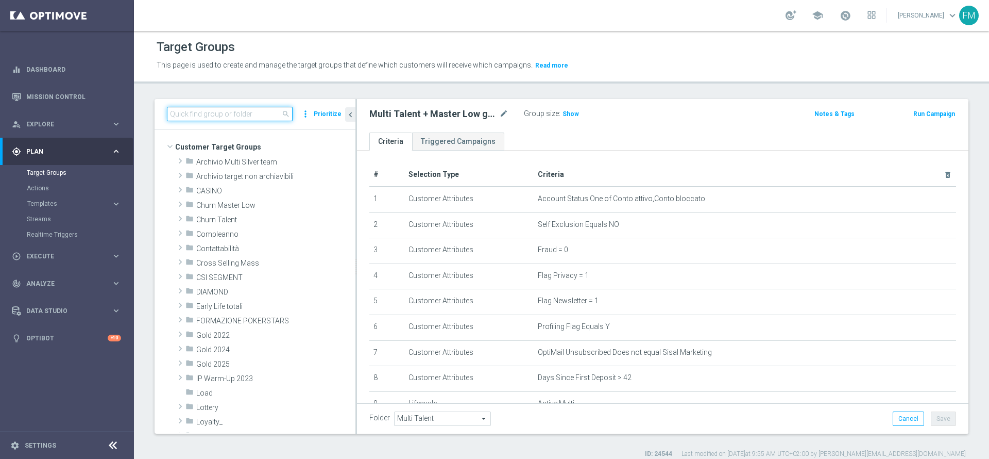
click at [263, 111] on input at bounding box center [230, 114] width 126 height 14
paste input "Multi Talent + Master Low ggr nb lm tra 0 e 100 1st Sport lm NO saldo"
type input "Multi Talent + Master Low ggr nb lm tra 0 e 100 1st Sport lm NO saldo"
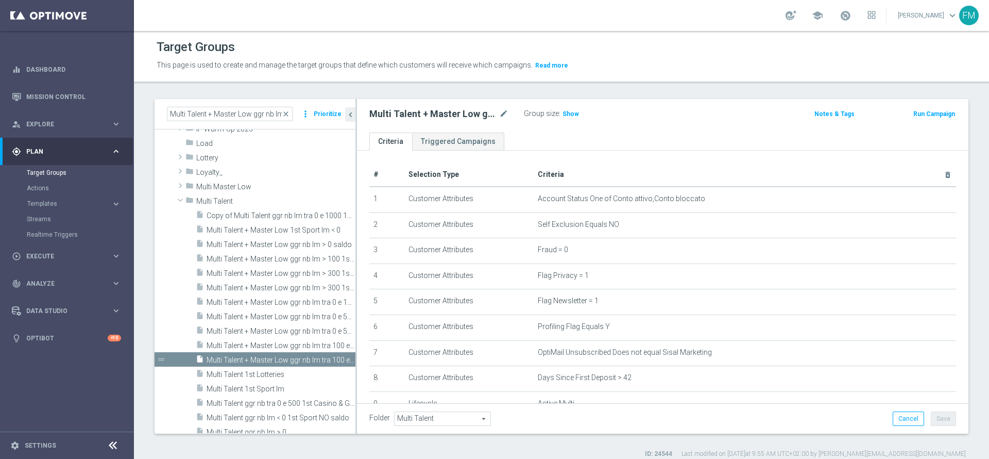
scroll to position [235, 0]
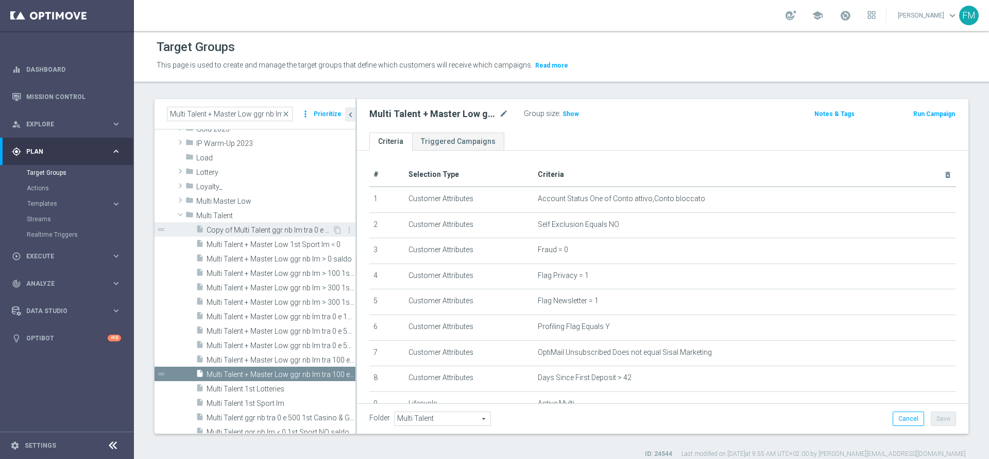
click at [287, 227] on span "Copy of Multi Talent ggr nb lm tra 0 e 1000 1st Sport saldo" at bounding box center [270, 230] width 126 height 9
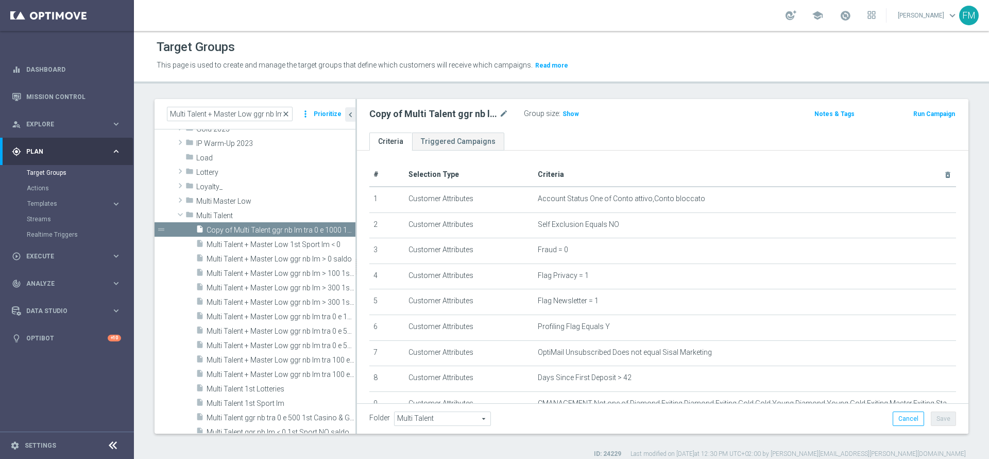
click at [288, 113] on span "close" at bounding box center [286, 114] width 8 height 8
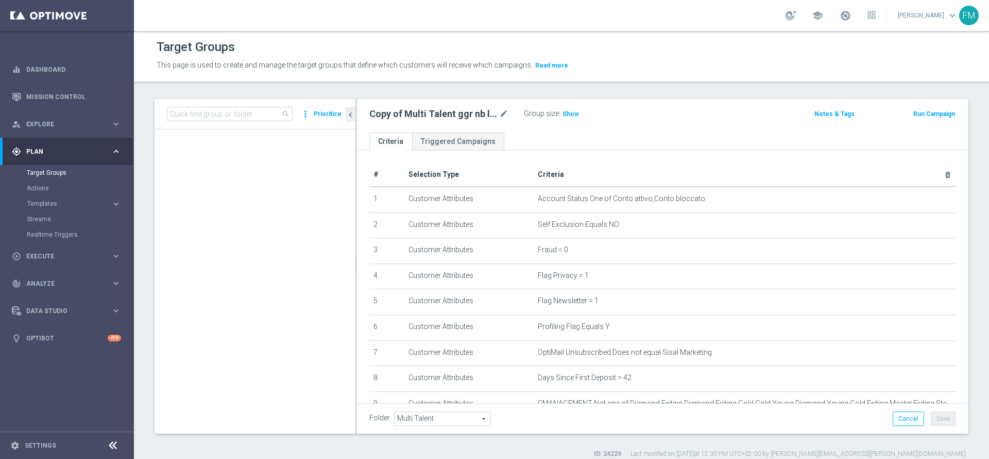
scroll to position [143, 0]
click at [250, 111] on input at bounding box center [230, 114] width 126 height 14
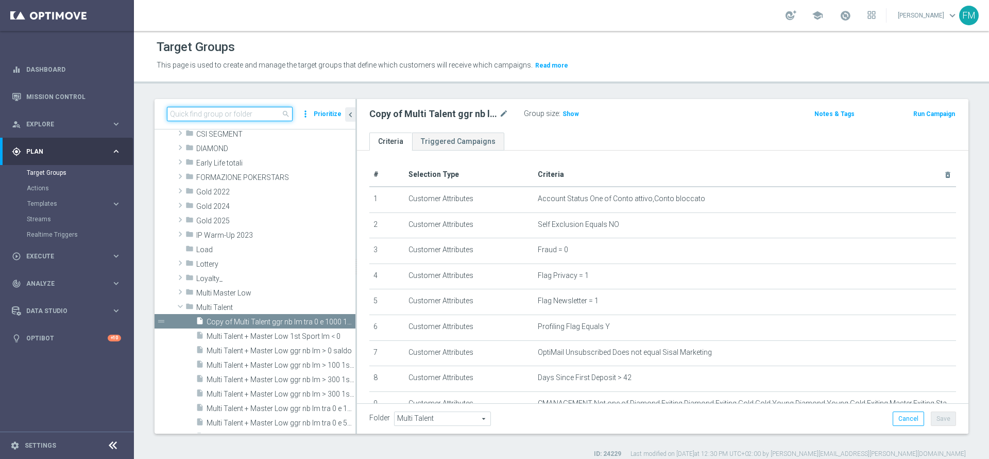
paste input "Multi Talent + Master Low ggr nb lm tra > 100 1st Sport lm NO saldo"
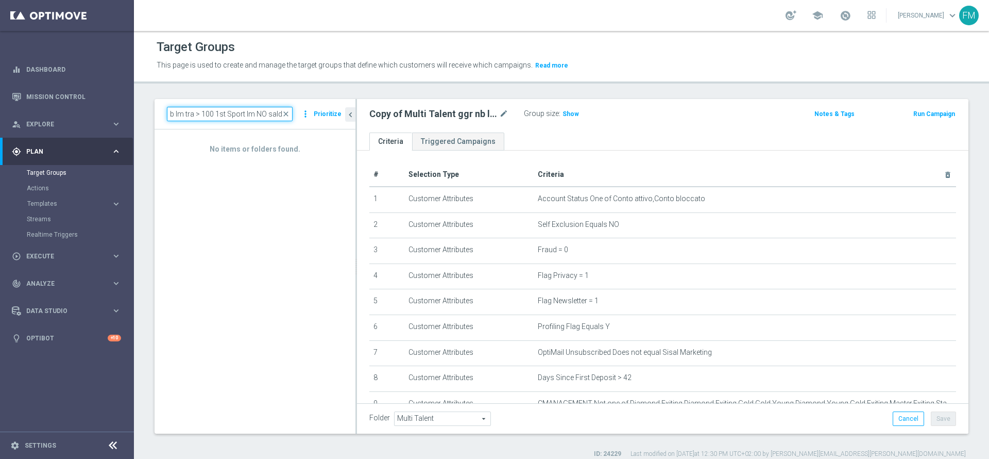
type input "Multi Talent + Master Low ggr nb lm tra > 100 1st Sport lm NO saldo"
click at [497, 112] on h2 "Copy of Multi Talent ggr nb lm tra 0 e 1000 1st Sport saldo" at bounding box center [433, 114] width 128 height 12
click at [505, 113] on icon "mode_edit" at bounding box center [503, 114] width 9 height 12
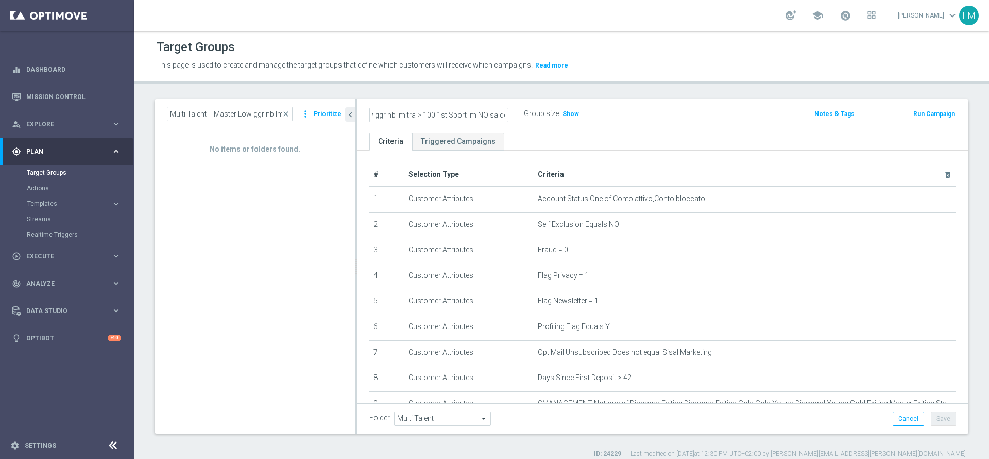
type input "Multi Talent + Master Low ggr nb lm tra > 100 1st Sport lm NO saldo"
click at [633, 84] on div "Target Groups This page is used to create and manage the target groups that def…" at bounding box center [561, 245] width 855 height 428
click at [933, 415] on button "Save" at bounding box center [943, 418] width 25 height 14
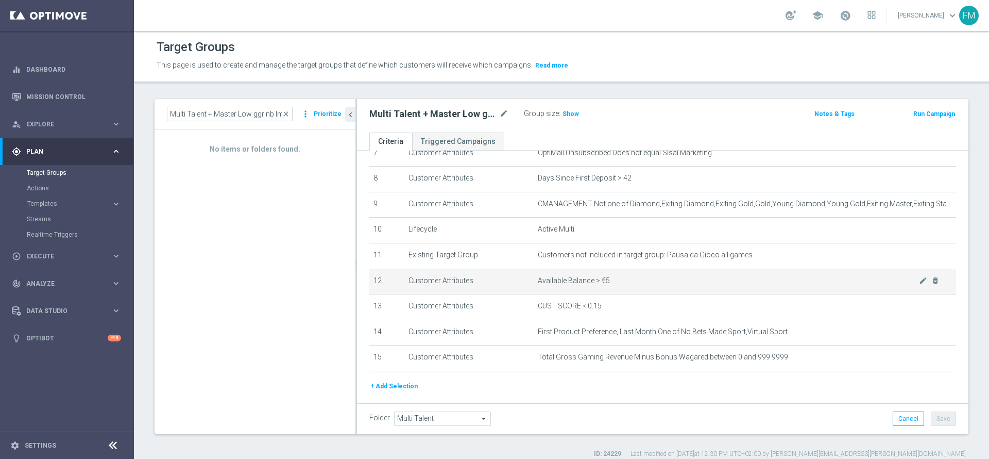
scroll to position [233, 0]
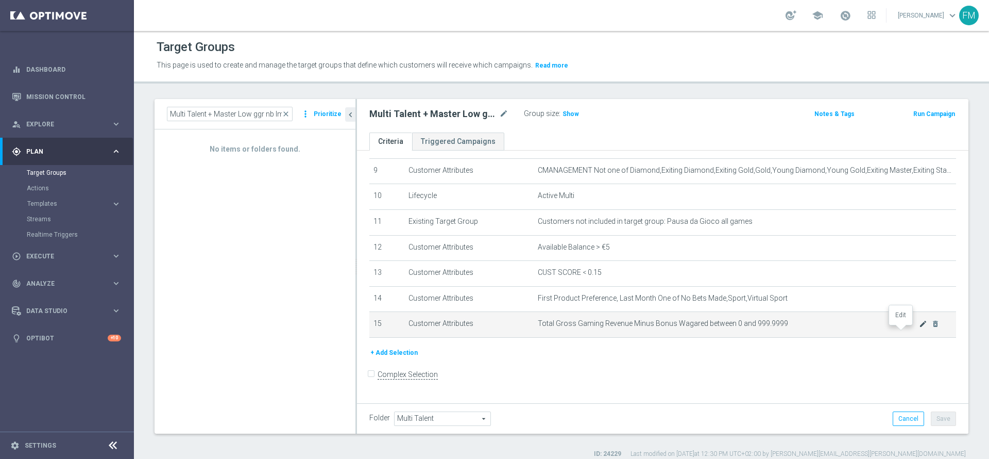
click at [919, 328] on icon "mode_edit" at bounding box center [923, 324] width 8 height 8
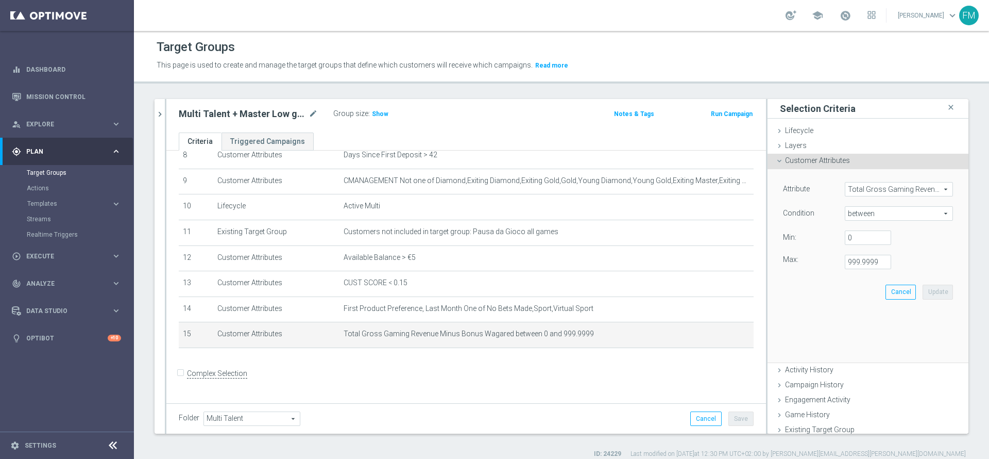
scroll to position [222, 0]
drag, startPoint x: 853, startPoint y: 206, endPoint x: 851, endPoint y: 212, distance: 6.0
click at [851, 212] on span "between" at bounding box center [899, 213] width 107 height 13
click at [852, 282] on span ">" at bounding box center [899, 282] width 98 height 8
type input ">"
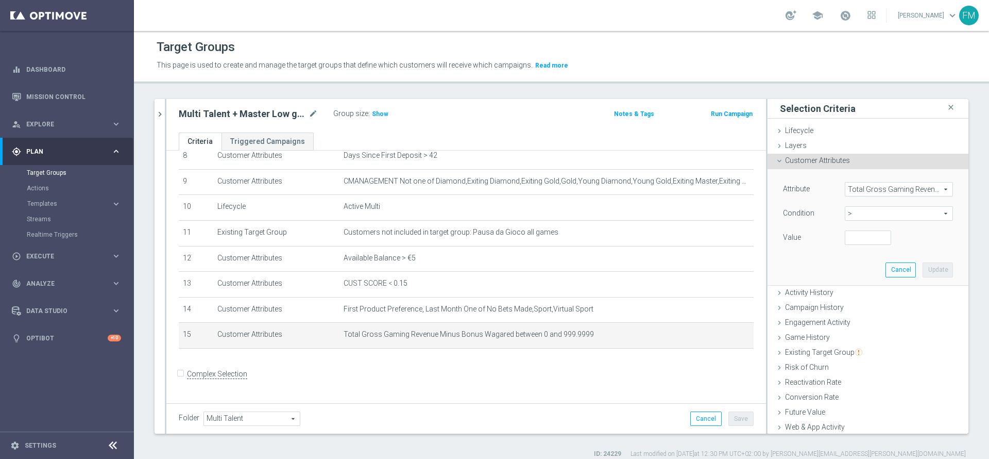
click at [839, 245] on div "Value" at bounding box center [869, 238] width 186 height 16
click at [845, 231] on input "number" at bounding box center [868, 237] width 46 height 14
type input "100"
click at [923, 266] on button "Update" at bounding box center [938, 269] width 30 height 14
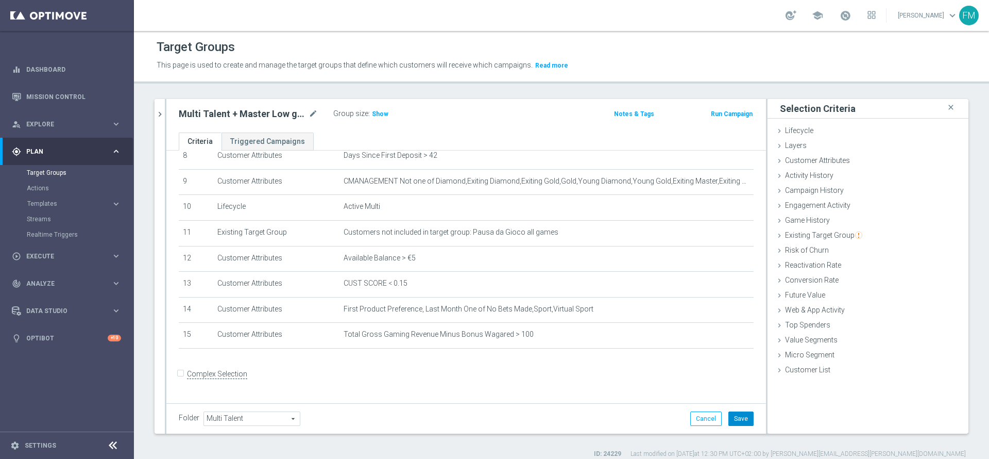
click at [729, 422] on button "Save" at bounding box center [741, 418] width 25 height 14
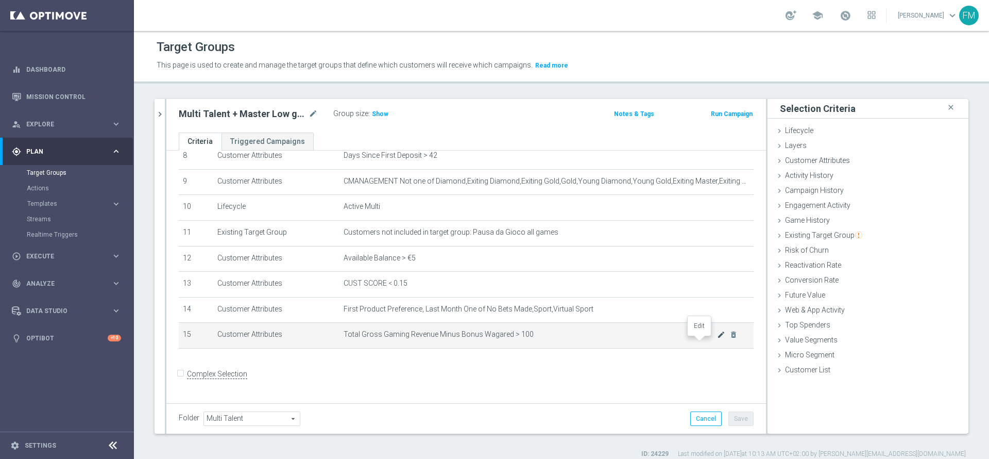
click at [717, 339] on icon "mode_edit" at bounding box center [721, 334] width 8 height 8
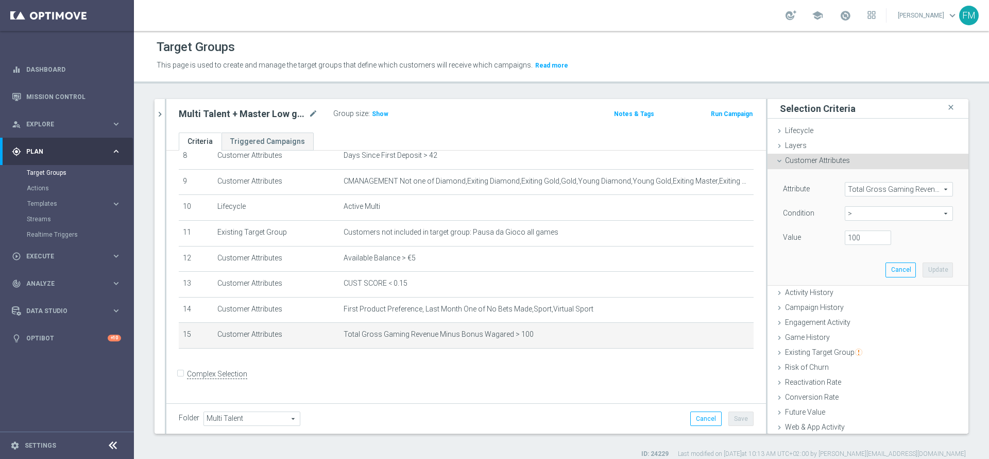
click at [853, 219] on span ">" at bounding box center [899, 213] width 107 height 13
click at [856, 308] on span "between" at bounding box center [899, 309] width 98 height 8
type input "between"
click at [842, 228] on div "Attribute Total Gross Gaming Revenue Minus Bonus Wagared Total Gross Gaming Rev…" at bounding box center [868, 225] width 170 height 87
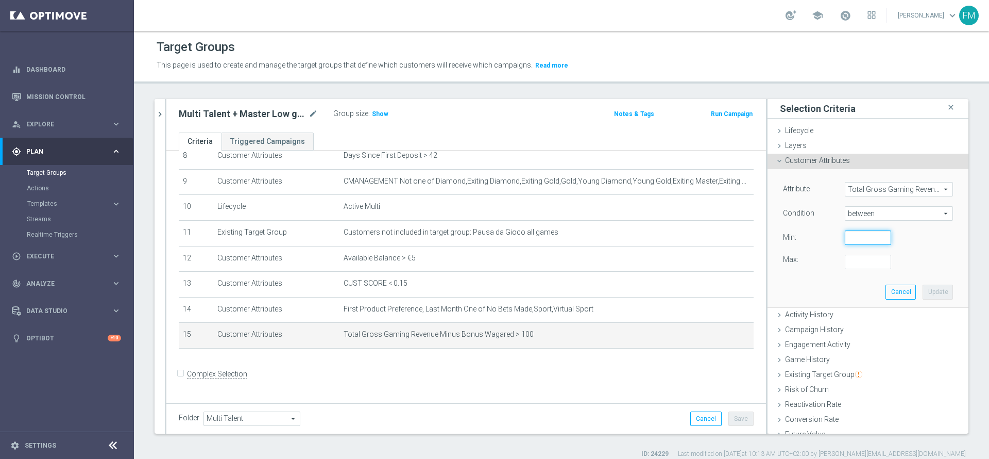
click at [845, 230] on input "number" at bounding box center [868, 237] width 46 height 14
type input "0"
click at [845, 259] on input "number" at bounding box center [868, 262] width 46 height 14
type input "100"
click at [923, 294] on button "Update" at bounding box center [938, 291] width 30 height 14
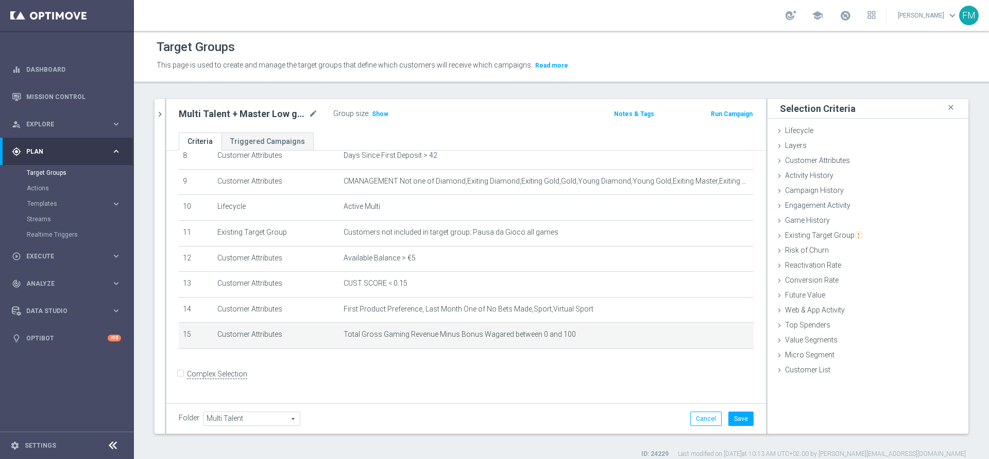
click at [734, 410] on div "Folder Multi Talent Multi Talent arrow_drop_down search Cancel Save Saving..." at bounding box center [466, 418] width 600 height 30
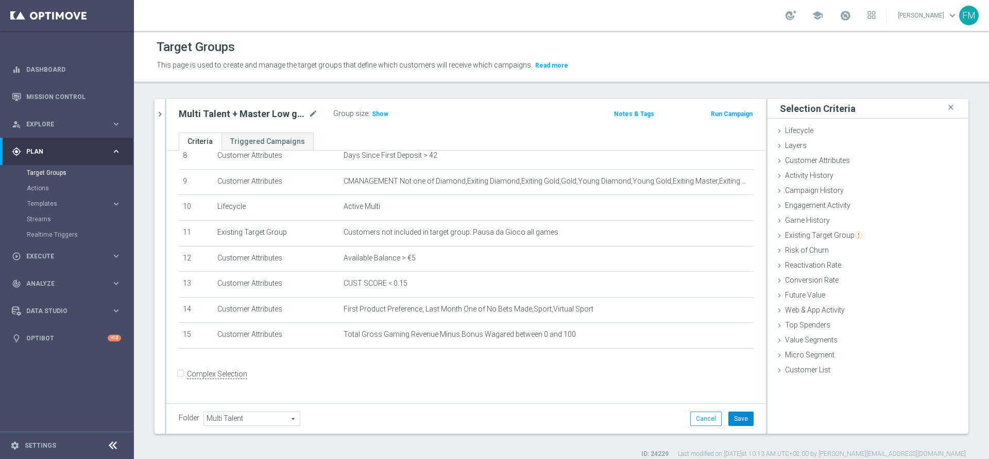
click at [735, 419] on button "Save" at bounding box center [741, 418] width 25 height 14
drag, startPoint x: 311, startPoint y: 104, endPoint x: 311, endPoint y: 112, distance: 7.7
click at [311, 112] on div "Multi Talent + Master Low ggr nb lm tra > 100 1st Sport lm NO saldo mode_edit G…" at bounding box center [466, 115] width 600 height 33
click at [311, 112] on icon "mode_edit" at bounding box center [313, 114] width 9 height 12
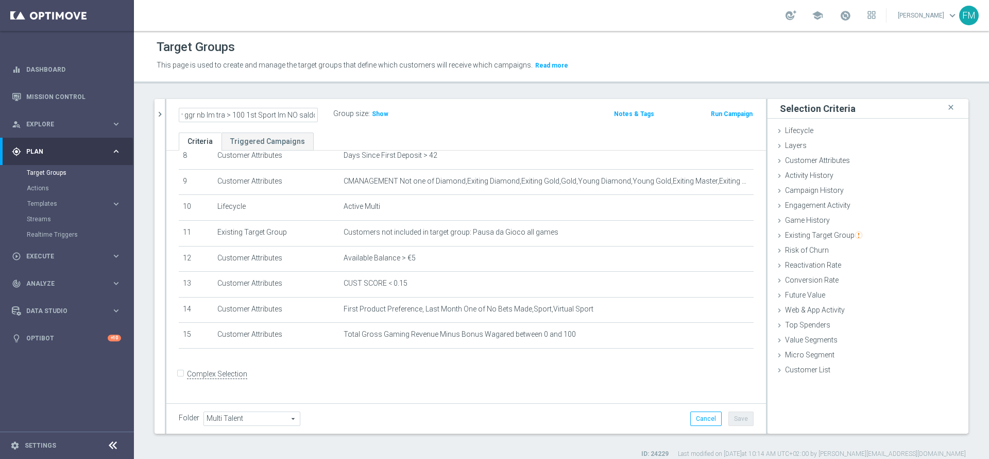
click at [243, 111] on input "Multi Talent + Master Low ggr nb lm tra > 100 1st Sport lm NO saldo" at bounding box center [248, 115] width 139 height 14
type input "Multi Talent + Master Low ggr nb lm tra 0 e 100 1st Sport lm NO saldo"
click at [481, 117] on div "Multi Talent + Master Low ggr nb lm tra 0 e 100 1st Sport lm NO saldo Group siz…" at bounding box center [368, 114] width 394 height 15
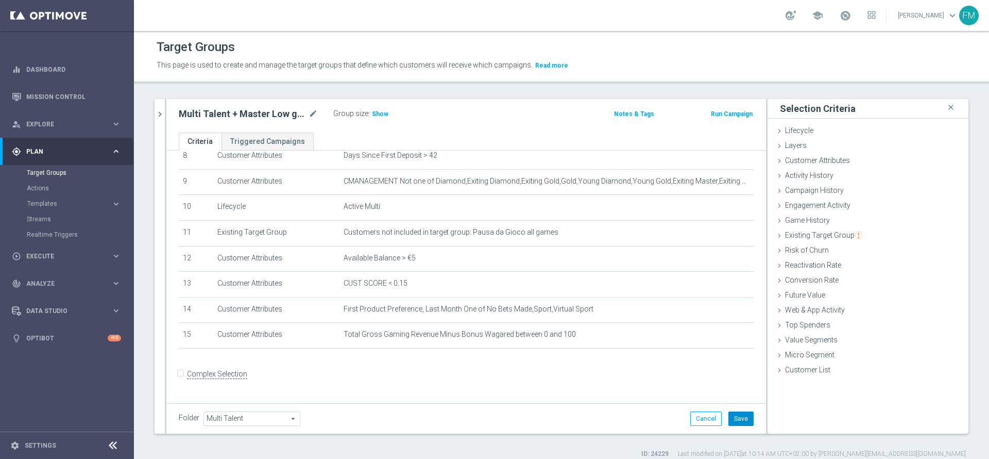
click at [729, 421] on button "Save" at bounding box center [741, 418] width 25 height 14
click at [380, 109] on h3 "Show" at bounding box center [380, 113] width 19 height 11
click at [311, 114] on icon "mode_edit" at bounding box center [313, 114] width 9 height 12
click at [312, 113] on icon "mode_edit" at bounding box center [313, 114] width 9 height 12
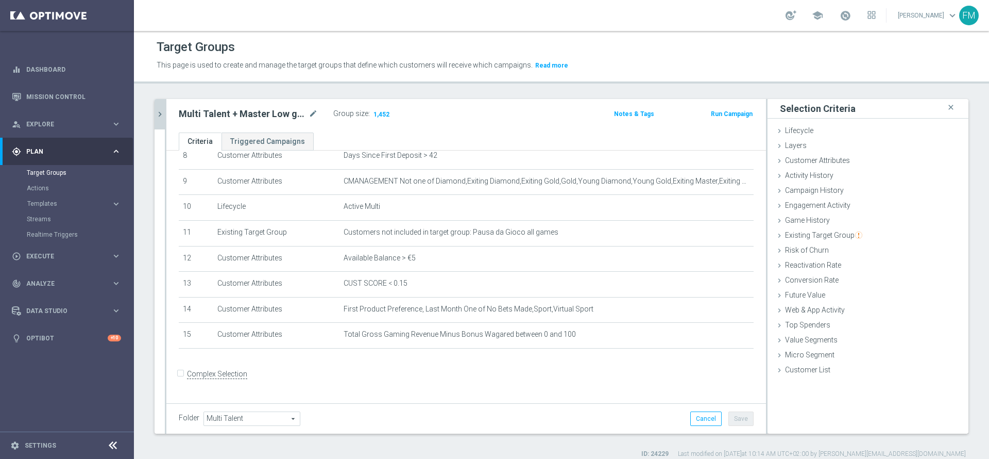
click at [155, 114] on icon "chevron_right" at bounding box center [160, 114] width 10 height 10
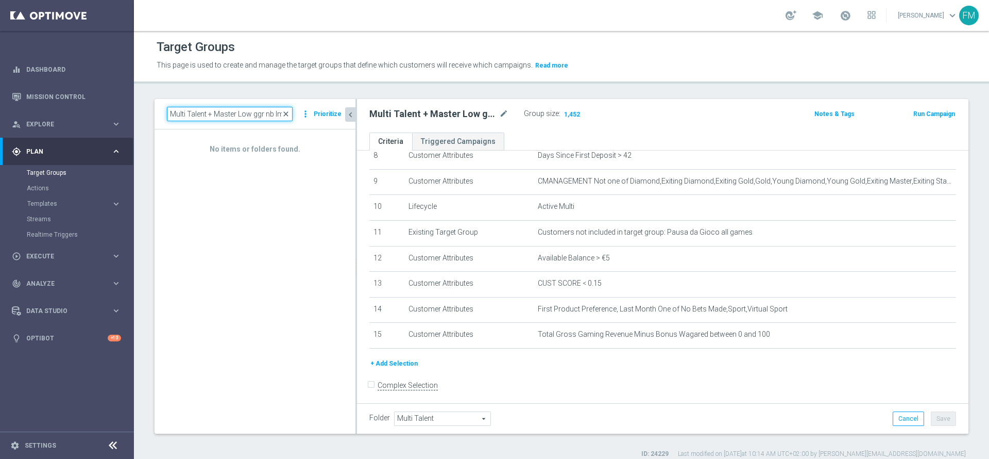
click at [293, 112] on input "Multi Talent + Master Low ggr nb lm tra > 100 1st Sport lm NO saldo" at bounding box center [230, 114] width 126 height 14
click at [290, 110] on span "close" at bounding box center [286, 114] width 8 height 8
click at [266, 113] on input at bounding box center [230, 114] width 126 height 14
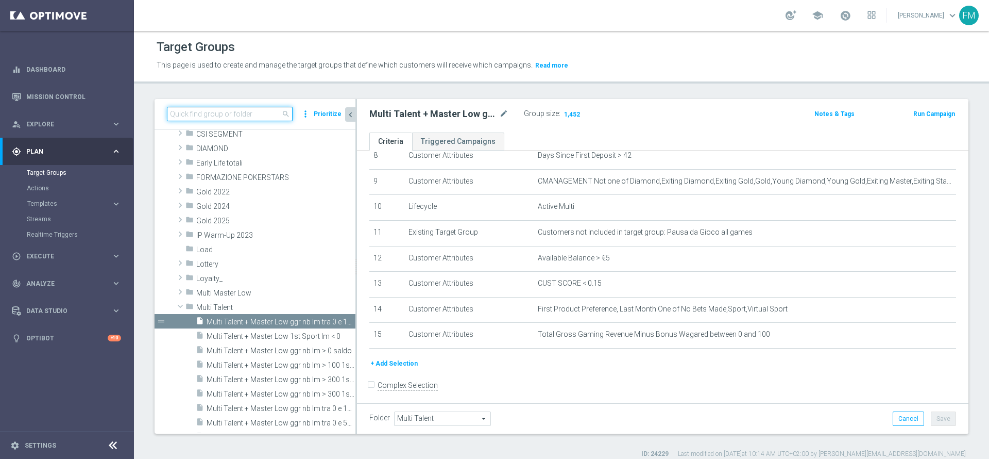
paste input "Multi Talent + Master Low ggr nb lm > 100 1st Casino lm NO saldo"
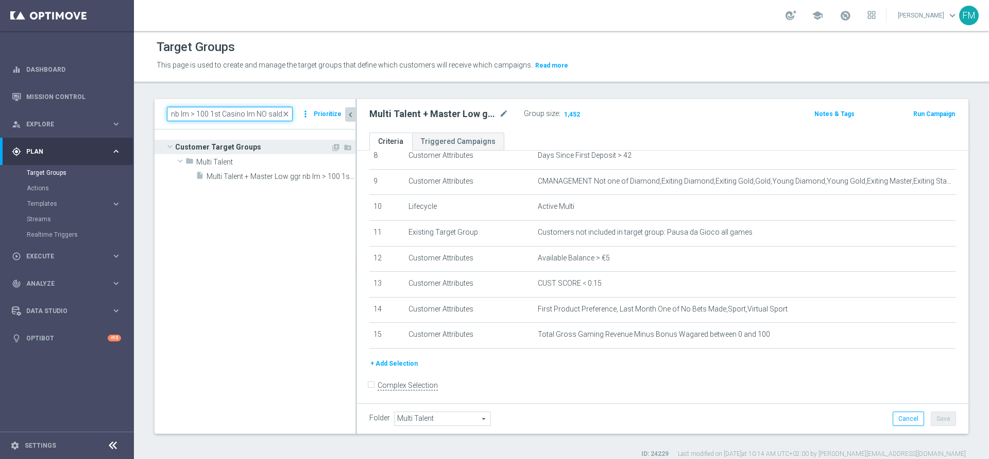
scroll to position [0, 0]
type input "Multi Talent + Master Low ggr nb lm > 100 1st Casino lm NO saldo"
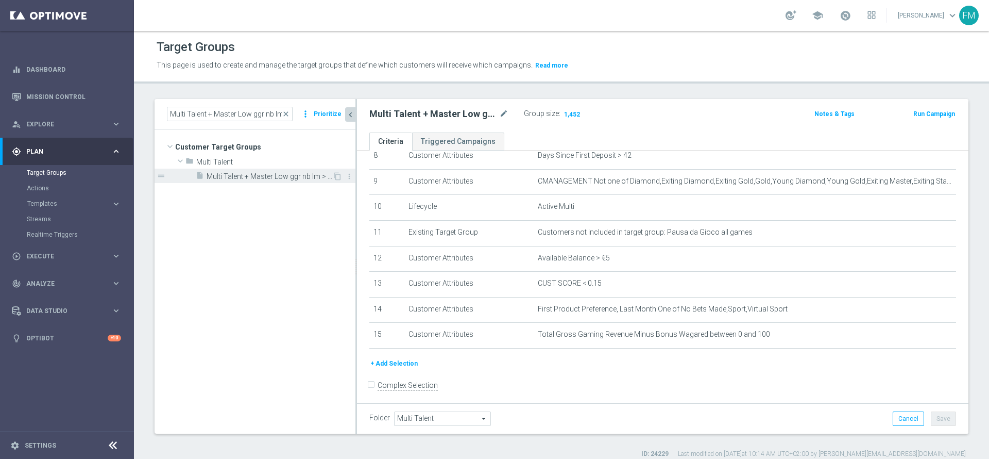
click at [294, 172] on span "Multi Talent + Master Low ggr nb lm > 100 1st Casino lm NO saldo" at bounding box center [270, 176] width 126 height 9
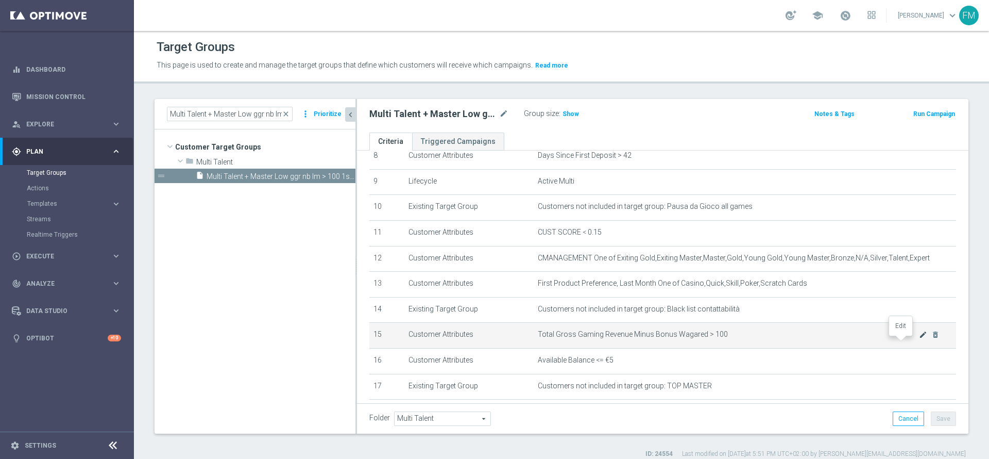
click at [919, 339] on icon "mode_edit" at bounding box center [923, 334] width 8 height 8
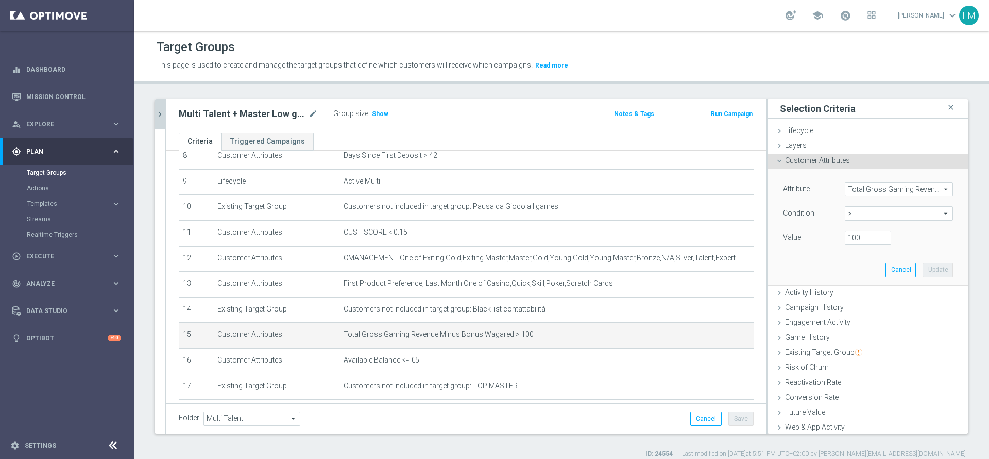
click at [884, 209] on span ">" at bounding box center [899, 213] width 107 height 13
click at [871, 311] on span "between" at bounding box center [899, 309] width 98 height 8
type input "between"
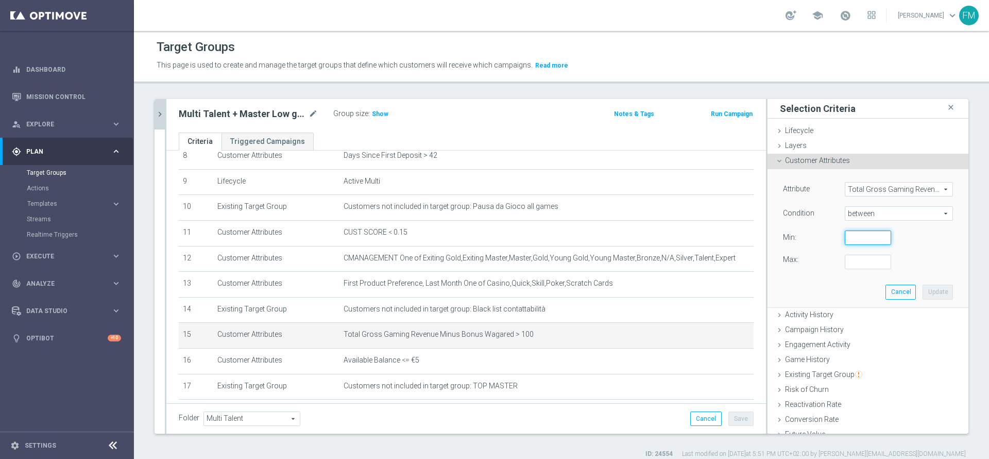
click at [859, 234] on input "number" at bounding box center [868, 237] width 46 height 14
type input "0"
click at [845, 266] on input "number" at bounding box center [868, 262] width 46 height 14
type input "100"
click at [923, 291] on button "Update" at bounding box center [938, 291] width 30 height 14
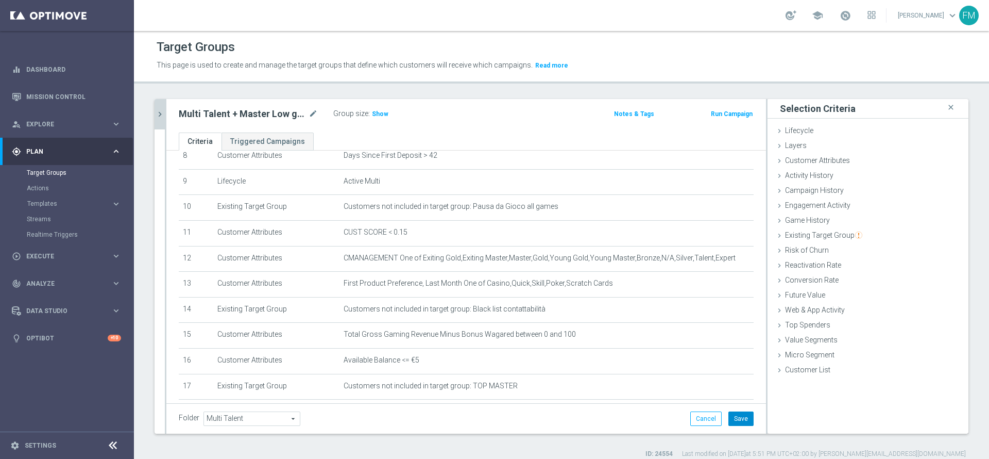
click at [736, 413] on button "Save" at bounding box center [741, 418] width 25 height 14
click at [315, 109] on icon "mode_edit" at bounding box center [313, 114] width 9 height 12
click at [240, 112] on input "Multi Talent + Master Low ggr nb lm > 100 1st Casino lm NO saldo" at bounding box center [248, 115] width 139 height 14
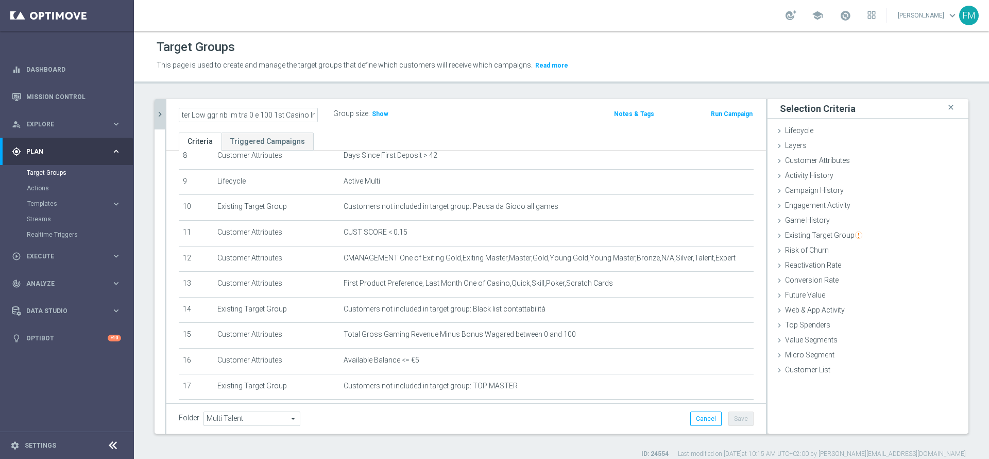
type input "Multi Talent + Master Low ggr nb lm tra 0 e 100 1st Casino lm NO saldo"
click at [426, 103] on div "Multi Talent + Master Low ggr nb lm tra 0 e 100 1st Casino lm NO saldo Group si…" at bounding box center [466, 115] width 600 height 33
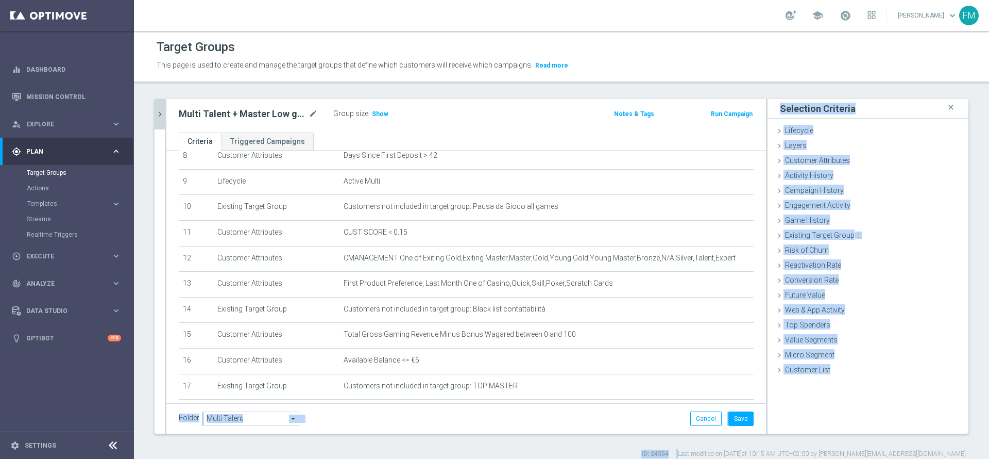
drag, startPoint x: 721, startPoint y: 415, endPoint x: 754, endPoint y: 443, distance: 43.1
click at [751, 451] on div "Multi Talent + Master Low ggr nb lm > 100 1st Casino lm NO saldo close more_ver…" at bounding box center [561, 278] width 855 height 359
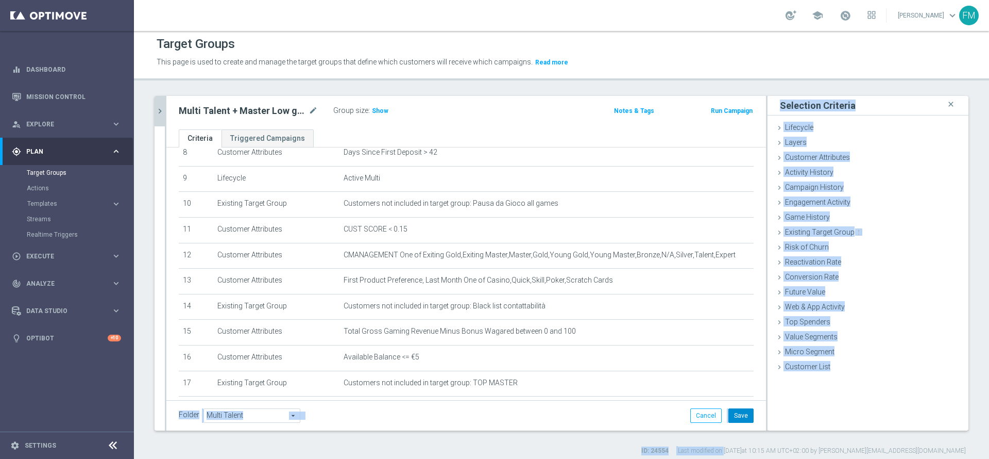
click at [738, 410] on button "Save" at bounding box center [741, 415] width 25 height 14
click at [529, 426] on div "Folder Multi Talent Multi Talent arrow_drop_down search Cancel Save Saving..." at bounding box center [466, 415] width 600 height 30
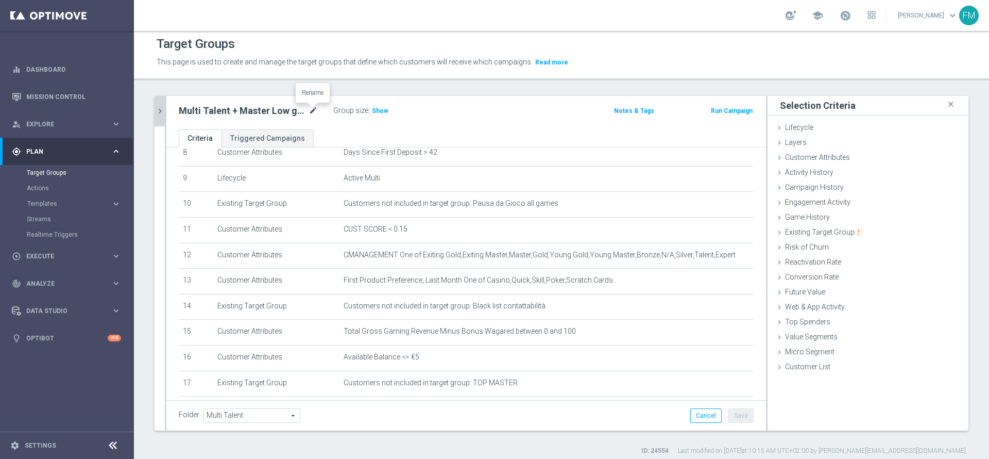
click at [309, 114] on icon "mode_edit" at bounding box center [313, 111] width 9 height 12
click at [378, 105] on h3 "Show" at bounding box center [380, 110] width 19 height 11
click at [152, 113] on div "Multi Talent + Master Low ggr nb lm > 100 1st Casino lm NO saldo close more_ver…" at bounding box center [561, 275] width 855 height 359
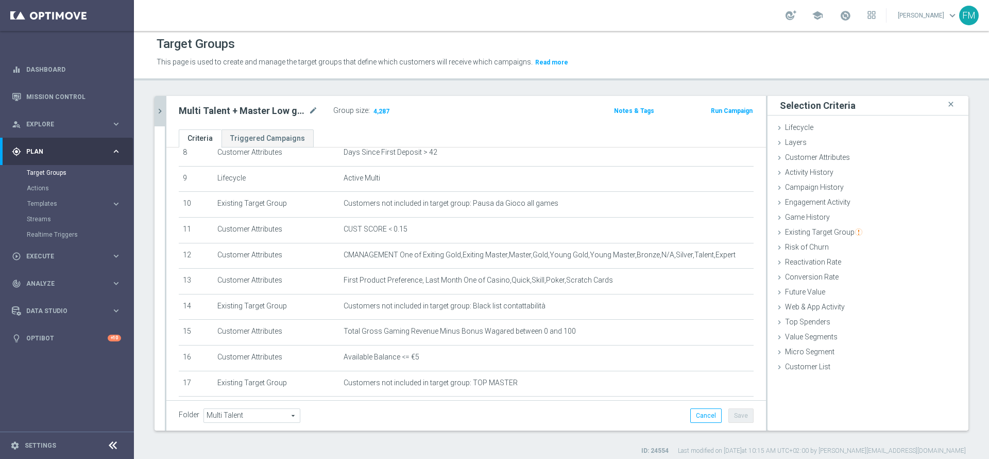
click at [161, 111] on icon "chevron_right" at bounding box center [160, 111] width 10 height 10
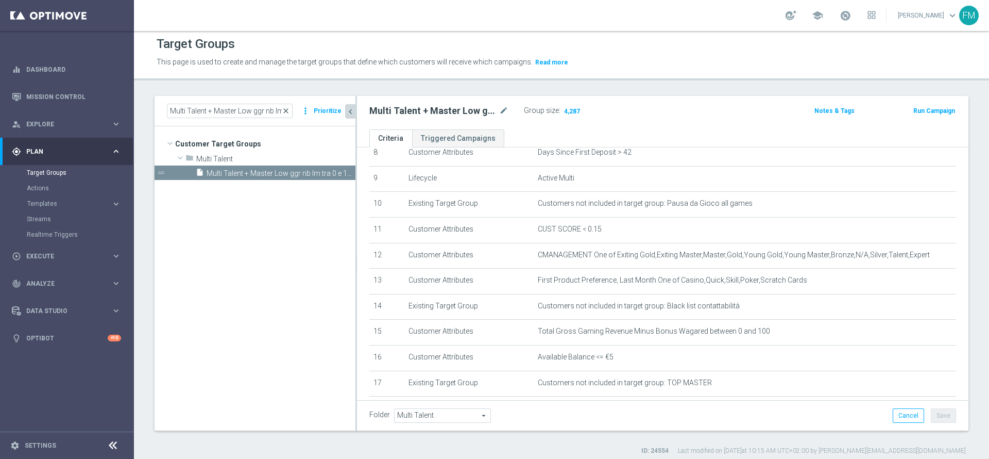
click at [290, 108] on span "close" at bounding box center [286, 111] width 8 height 8
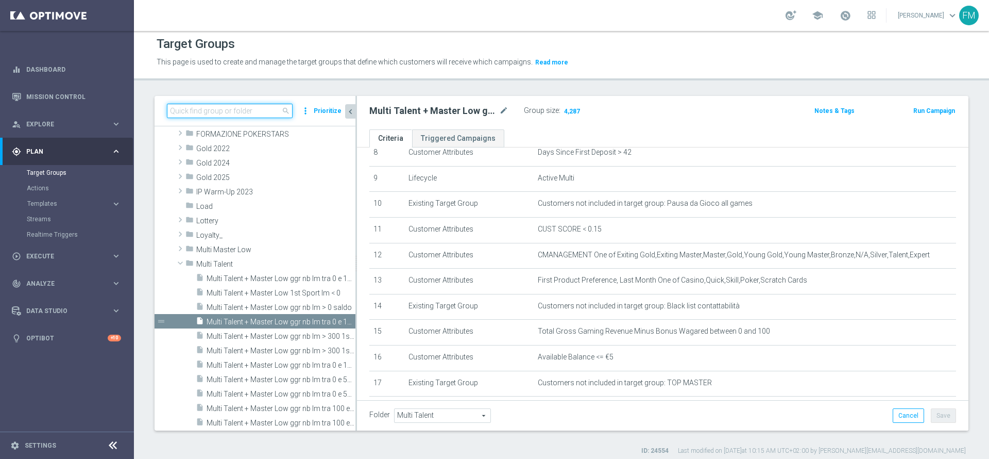
click at [264, 109] on input at bounding box center [230, 111] width 126 height 14
paste input "Churn 0-12M Talent + Master Low ggr nb tra 0 e 500 lftime 1st NO Slot"
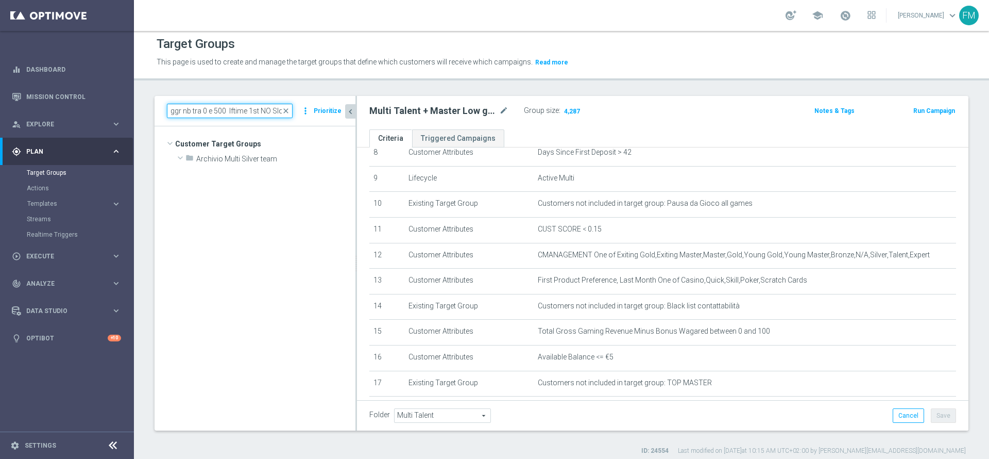
scroll to position [0, 0]
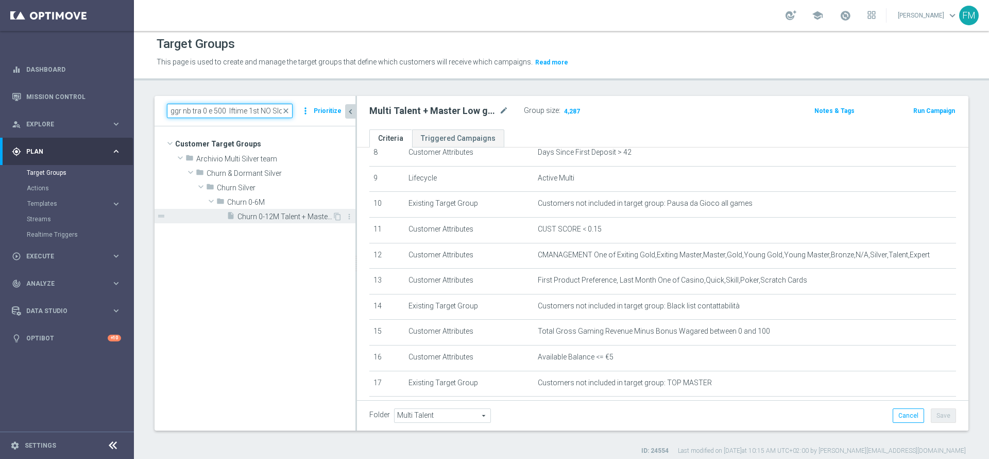
type input "Churn 0-12M Talent + Master Low ggr nb tra 0 e 500 lftime 1st NO Slot"
click at [315, 221] on div "insert_drive_file Churn 0-12M Talent + Master Low ggr nb tra 0 e 500 lftime 1st…" at bounding box center [280, 216] width 106 height 14
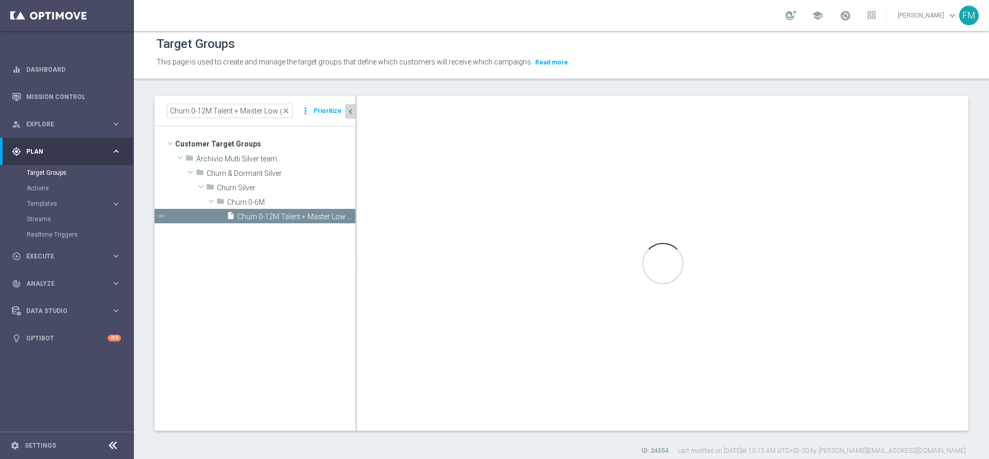
type input "Churn 0-6M"
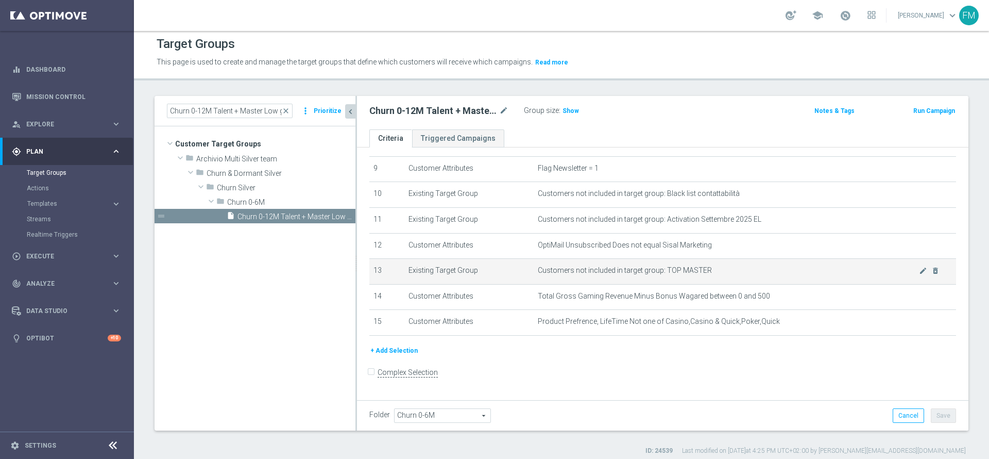
scroll to position [233, 0]
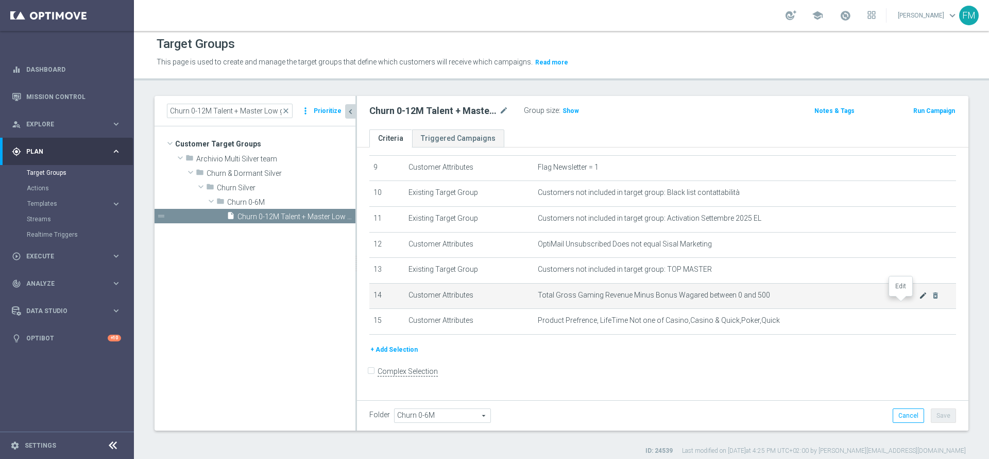
click at [919, 299] on icon "mode_edit" at bounding box center [923, 295] width 8 height 8
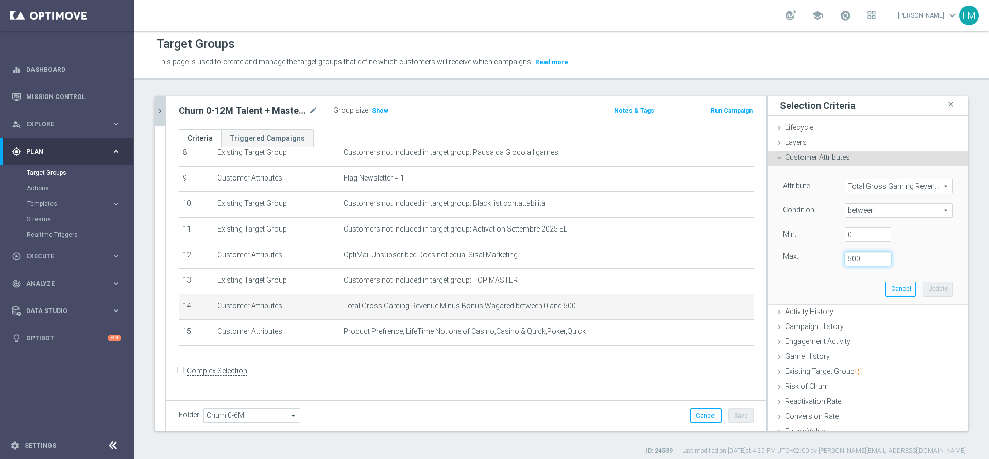
click at [845, 260] on input "500" at bounding box center [868, 258] width 46 height 14
click at [845, 258] on input "500" at bounding box center [868, 258] width 46 height 14
type input "20"
click at [923, 288] on button "Update" at bounding box center [938, 288] width 30 height 14
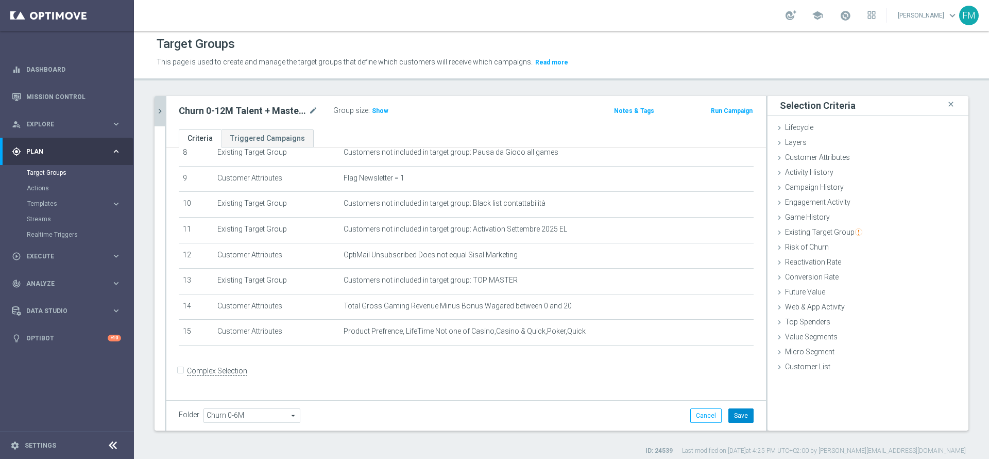
click at [729, 412] on button "Save" at bounding box center [741, 415] width 25 height 14
click at [385, 106] on h3 "Show" at bounding box center [380, 110] width 19 height 11
click at [378, 110] on span "Calculating…" at bounding box center [394, 110] width 46 height 8
click at [320, 105] on div "Churn 0-12M Talent + Master Low ggr nb tra 0 e 500 lftime 1st NO Slot mode_edit" at bounding box center [256, 111] width 155 height 14
click at [315, 109] on icon "mode_edit" at bounding box center [313, 111] width 9 height 12
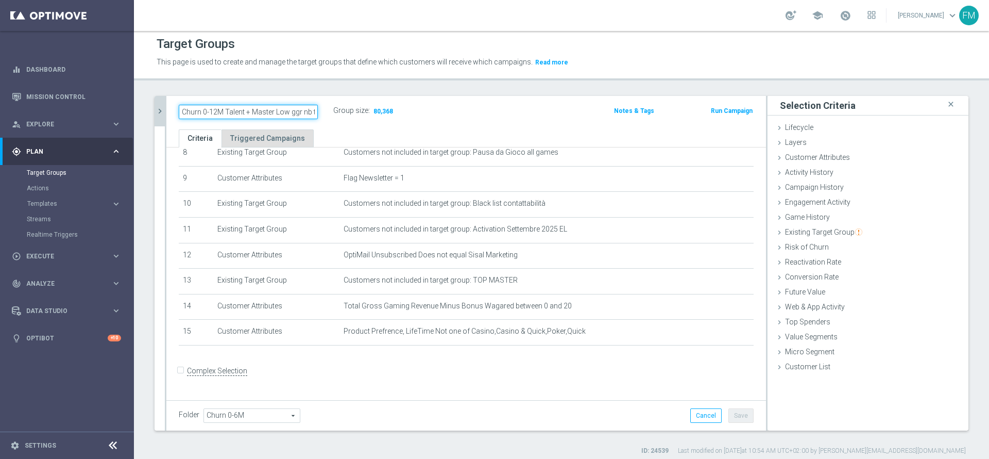
scroll to position [0, 90]
click at [250, 110] on input "Churn 0-12M Talent + Master Low ggr nb tra 0 e 500 lftime 1st NO Slot" at bounding box center [248, 112] width 139 height 14
type input "Churn 0-12M Talent + Master Low ggr nb tra 0 e 20 lftime 1st NO Slot"
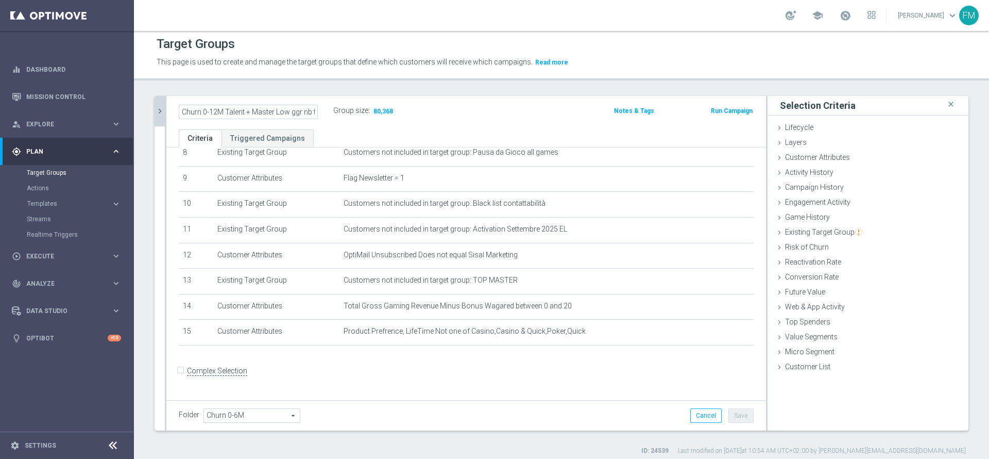
click at [459, 98] on div "Churn 0-12M Talent + Master Low ggr nb tra 0 e 20 lftime 1st NO Slot Group size…" at bounding box center [466, 112] width 600 height 33
click at [309, 110] on icon "mode_edit" at bounding box center [313, 111] width 9 height 12
click at [160, 109] on icon "chevron_right" at bounding box center [160, 111] width 10 height 10
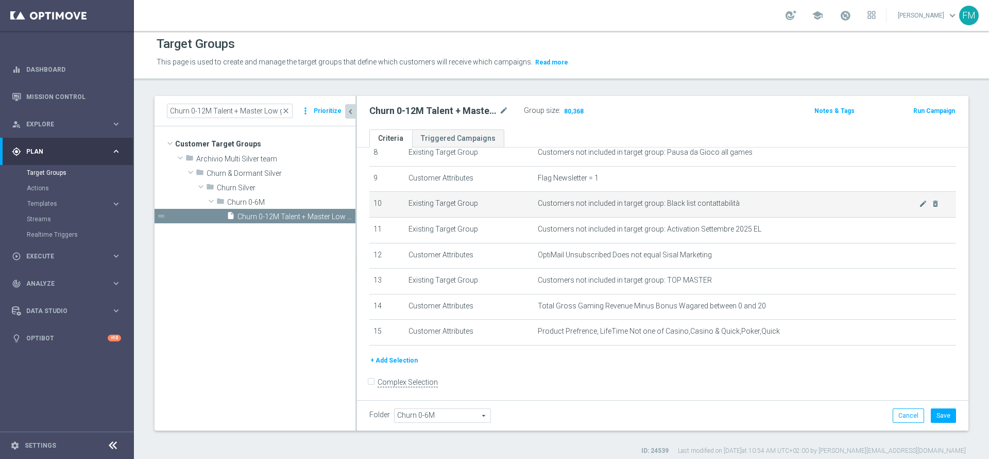
scroll to position [233, 0]
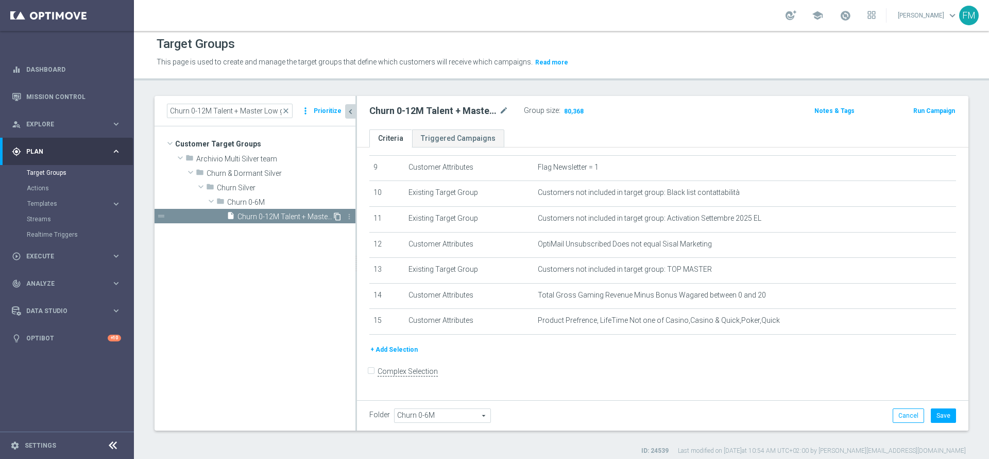
click at [338, 216] on icon "content_copy" at bounding box center [337, 216] width 8 height 8
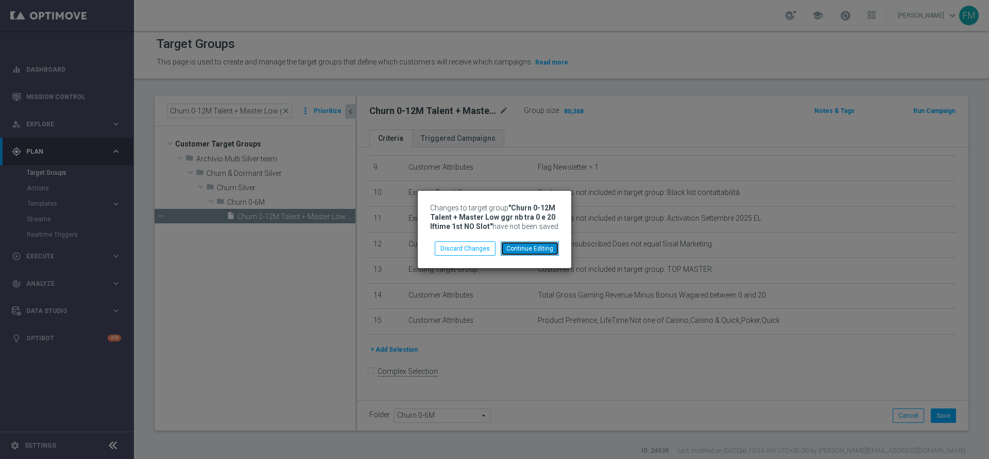
click at [532, 245] on button "Continue Editing" at bounding box center [530, 248] width 58 height 14
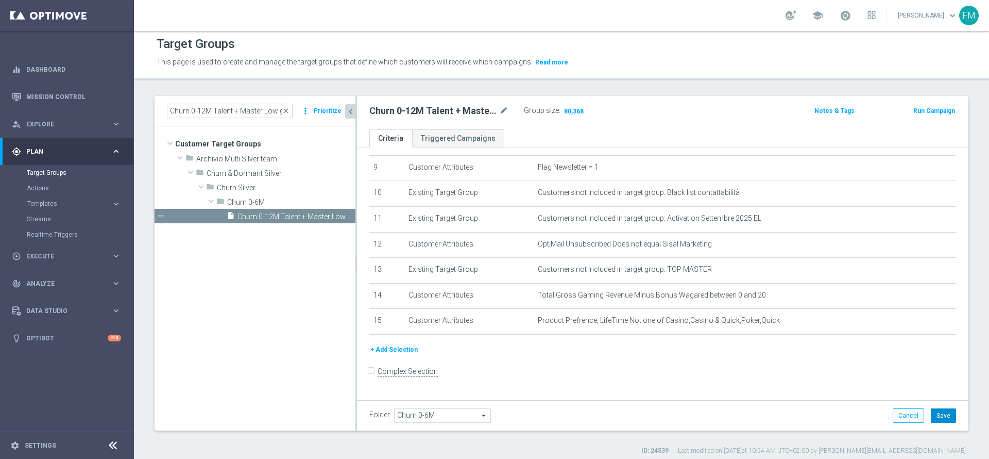
click at [939, 414] on button "Save" at bounding box center [943, 415] width 25 height 14
click at [342, 213] on div "content_copy more_vert" at bounding box center [343, 217] width 22 height 11
click at [338, 216] on icon "content_copy" at bounding box center [337, 216] width 8 height 8
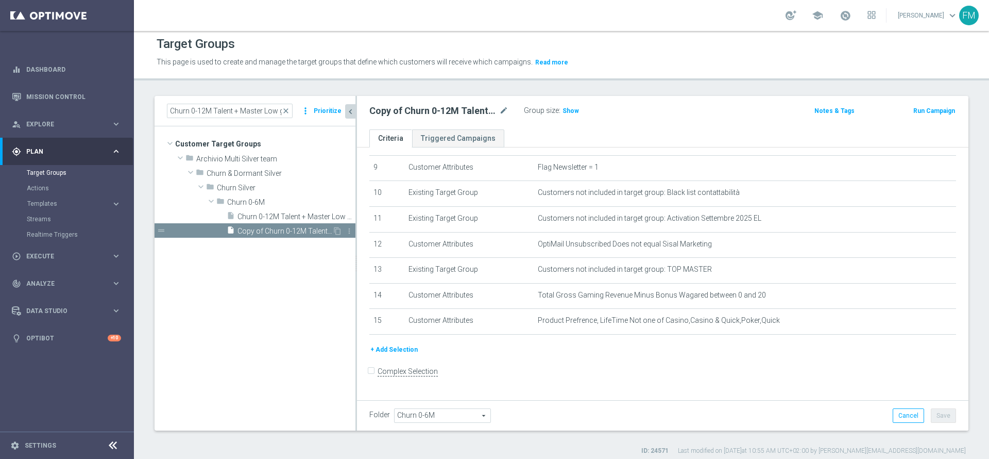
click at [294, 231] on span "Copy of Churn 0-12M Talent + Master Low ggr nb tra 0 e 20 lftime 1st NO Slot" at bounding box center [285, 231] width 95 height 9
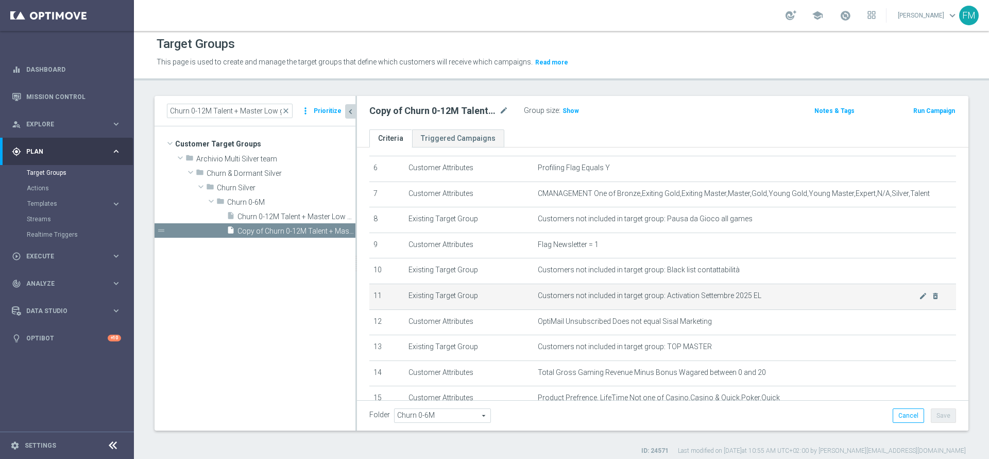
scroll to position [233, 0]
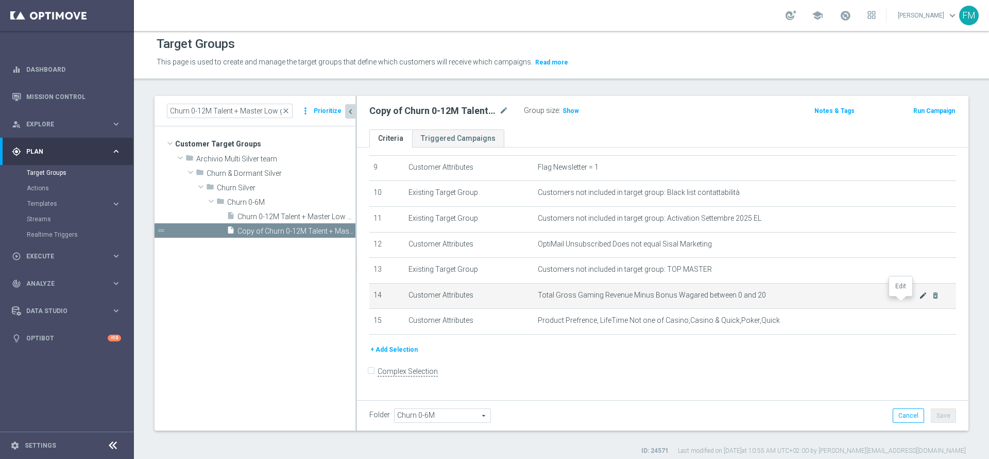
click at [919, 299] on icon "mode_edit" at bounding box center [923, 295] width 8 height 8
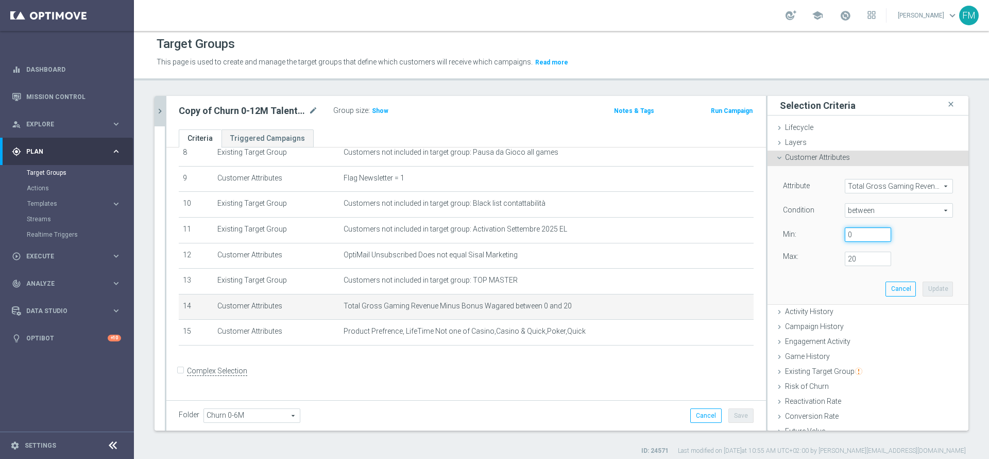
click at [845, 235] on input "0" at bounding box center [868, 234] width 46 height 14
type input "20"
click at [848, 253] on input "20" at bounding box center [868, 258] width 46 height 14
type input "2"
type input "500"
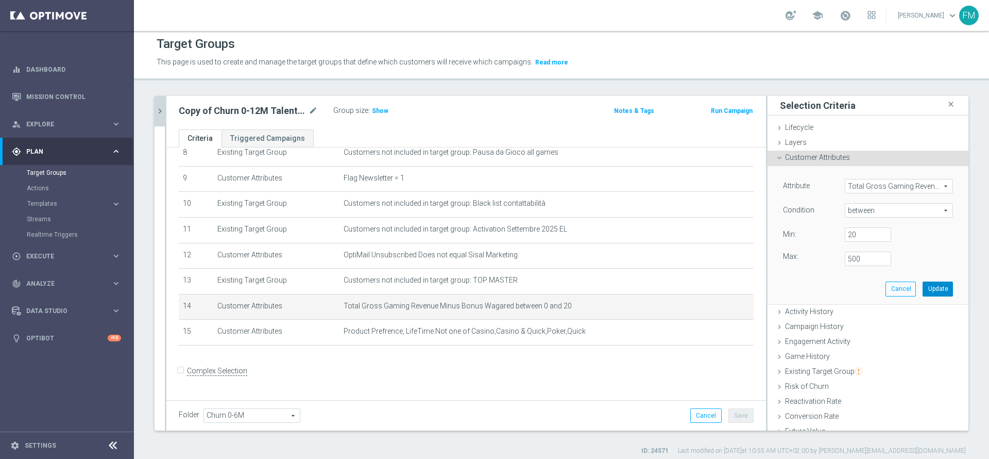
click at [923, 293] on button "Update" at bounding box center [938, 288] width 30 height 14
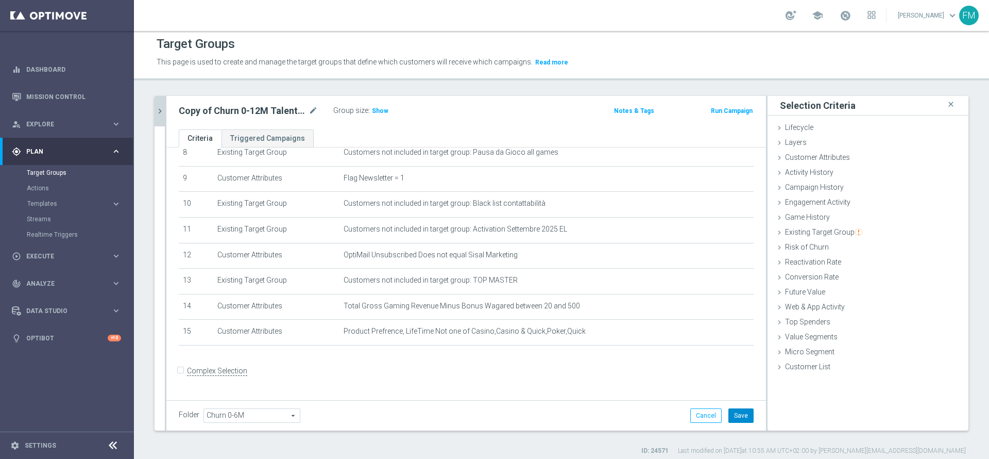
click at [735, 421] on button "Save" at bounding box center [741, 415] width 25 height 14
click at [383, 112] on span "Show" at bounding box center [380, 110] width 16 height 7
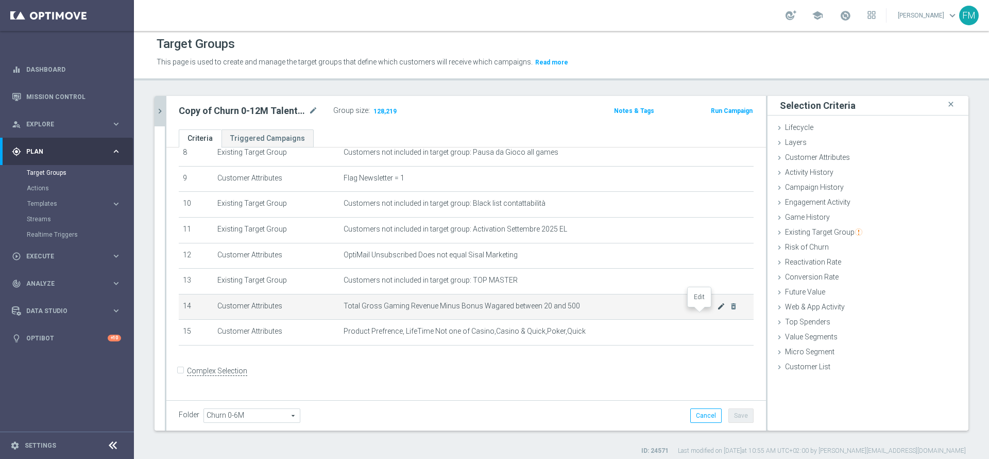
click at [717, 310] on icon "mode_edit" at bounding box center [721, 306] width 8 height 8
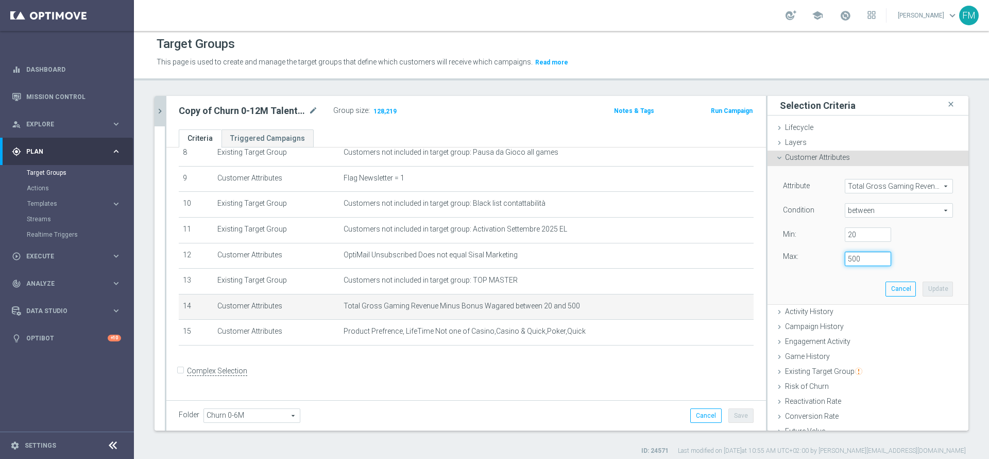
click at [845, 259] on input "500" at bounding box center [868, 258] width 46 height 14
type input "100"
drag, startPoint x: 914, startPoint y: 275, endPoint x: 916, endPoint y: 283, distance: 9.0
click at [914, 274] on div "Attribute Total Gross Gaming Revenue Minus Bonus Wagared Total Gross Gaming Rev…" at bounding box center [869, 235] width 186 height 138
click at [923, 283] on button "Update" at bounding box center [938, 288] width 30 height 14
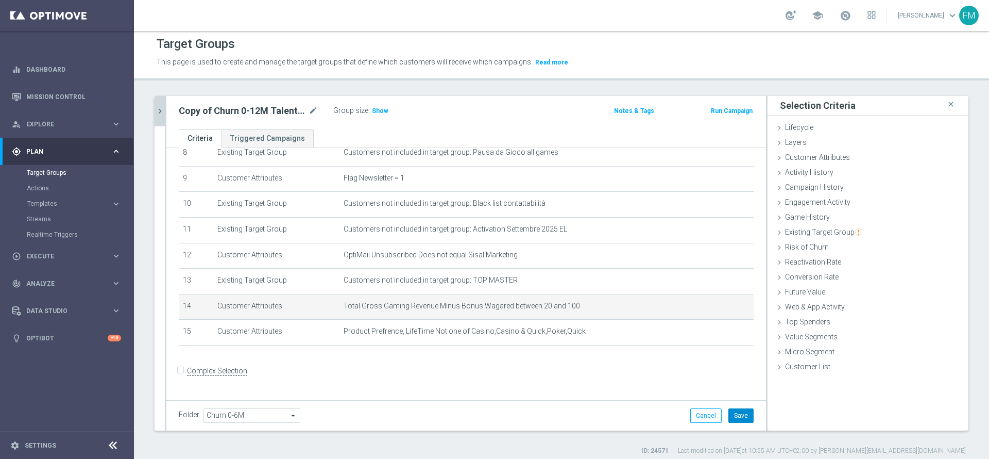
click at [729, 414] on button "Save" at bounding box center [741, 415] width 25 height 14
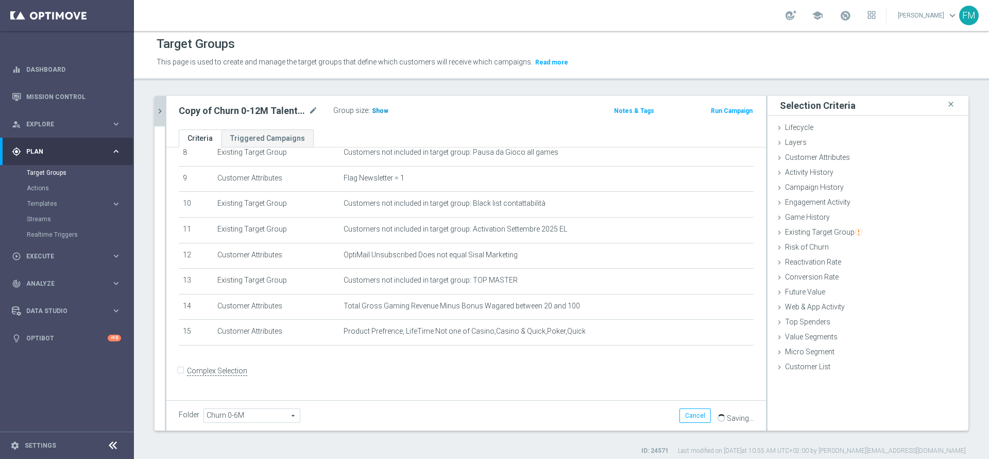
click at [385, 110] on span "Show" at bounding box center [380, 110] width 16 height 7
click at [316, 109] on icon "mode_edit" at bounding box center [313, 111] width 9 height 12
click at [239, 106] on input "Copy of Churn 0-12M Talent + Master Low ggr nb tra 0 e 20 lftime 1st NO Slot" at bounding box center [248, 112] width 139 height 14
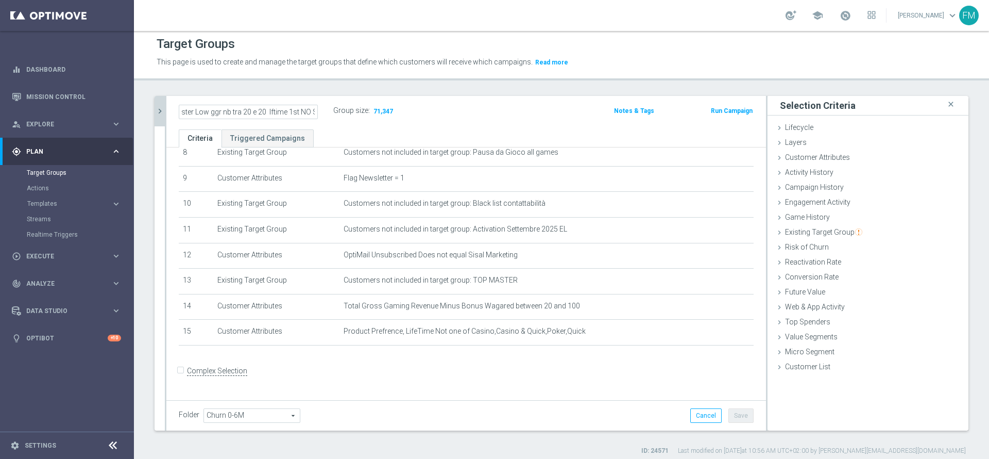
click at [260, 113] on input "Copy of Churn 0-12M Talent + Master Low ggr nb tra 20 e 20 lftime 1st NO Slot" at bounding box center [248, 112] width 139 height 14
type input "Copy of Churn 0-12M Talent + Master Low ggr nb tra 20 e 100 lftime 1st NO Slot"
click at [483, 106] on div "Copy of Churn 0-12M Talent + Master Low ggr nb tra 20 e 100 lftime 1st NO Slot …" at bounding box center [368, 111] width 394 height 15
click at [313, 113] on icon "mode_edit" at bounding box center [313, 111] width 9 height 12
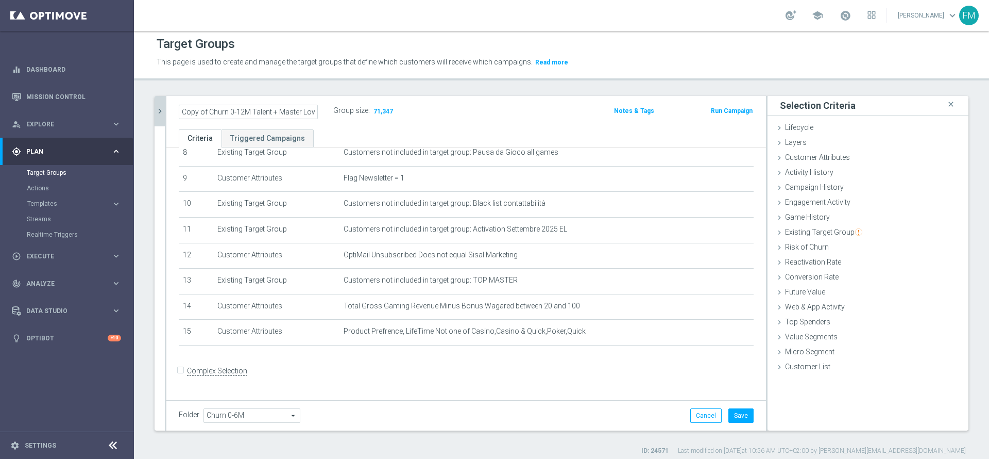
scroll to position [0, 121]
click at [195, 106] on input "Copy of Churn 0-12M Talent + Master Low ggr nb tra 20 e 100 lftime 1st NO Slot" at bounding box center [248, 112] width 139 height 14
type input "Churn 0-12M Talent + Master Low ggr nb tra 20 e 100 lftime 1st NO Slot"
click at [511, 97] on div "Churn 0-12M Talent + Master Low ggr nb tra 20 e 100 lftime 1st NO Slot Group si…" at bounding box center [466, 112] width 600 height 33
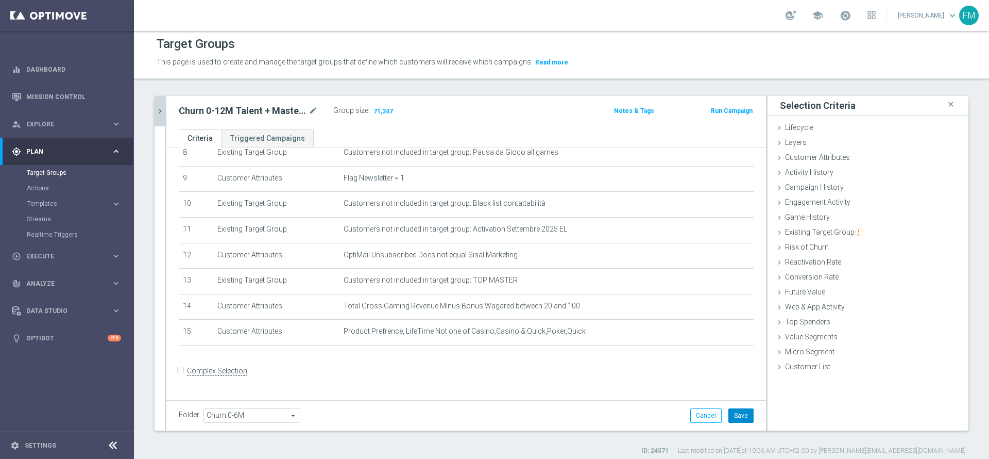
click at [729, 410] on button "Save" at bounding box center [741, 415] width 25 height 14
click at [315, 111] on icon "mode_edit" at bounding box center [313, 111] width 9 height 12
